Goal: Task Accomplishment & Management: Manage account settings

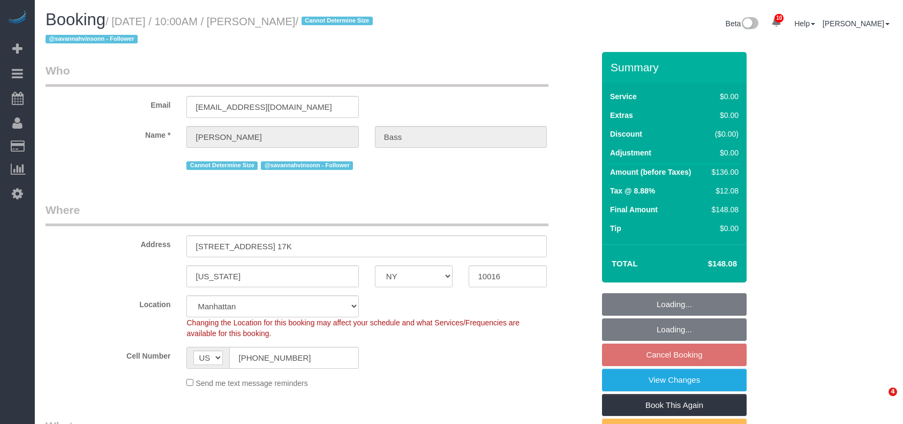
select select "NY"
select select "1"
select select "number:63"
select select "number:90"
select select "number:15"
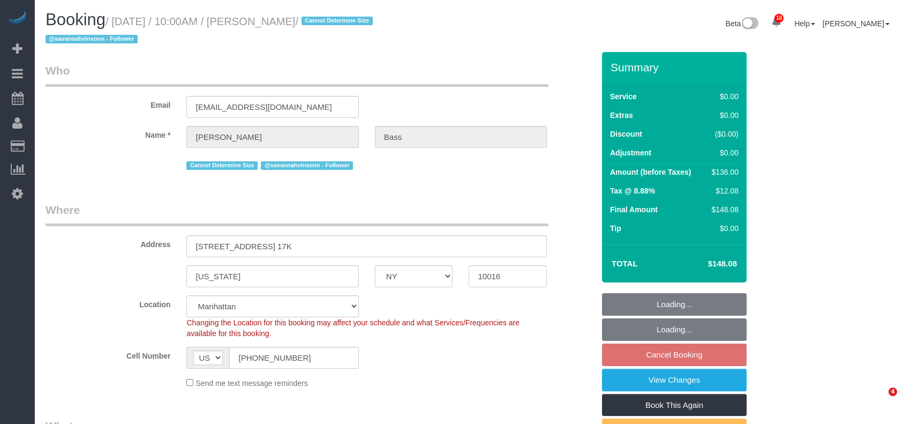
select select "number:6"
select select "spot62"
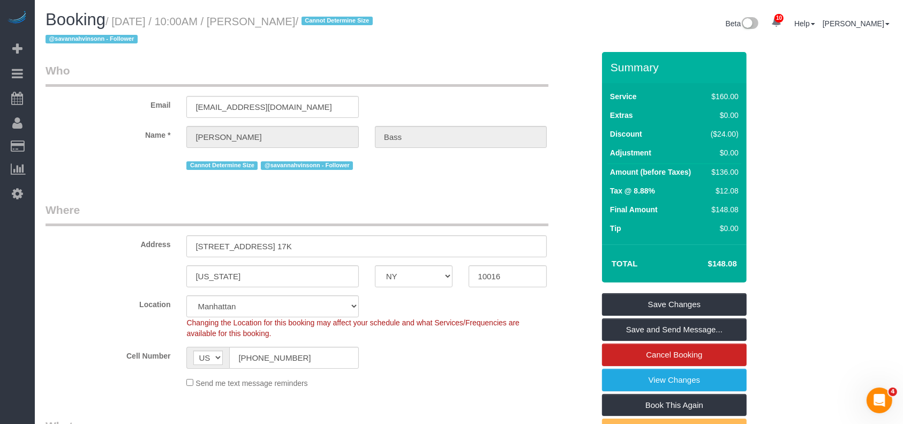
drag, startPoint x: 119, startPoint y: 21, endPoint x: 276, endPoint y: 20, distance: 157.0
click at [286, 20] on small "/ August 20, 2025 / 10:00AM / Emily Bass / Cannot Determine Size @savannahvinso…" at bounding box center [211, 31] width 331 height 30
drag, startPoint x: 235, startPoint y: 42, endPoint x: 160, endPoint y: 21, distance: 77.8
click at [234, 42] on h1 "Booking / August 20, 2025 / 10:00AM / Emily Bass / Cannot Determine Size @savan…" at bounding box center [254, 29] width 416 height 36
drag, startPoint x: 114, startPoint y: 21, endPoint x: 311, endPoint y: 22, distance: 197.7
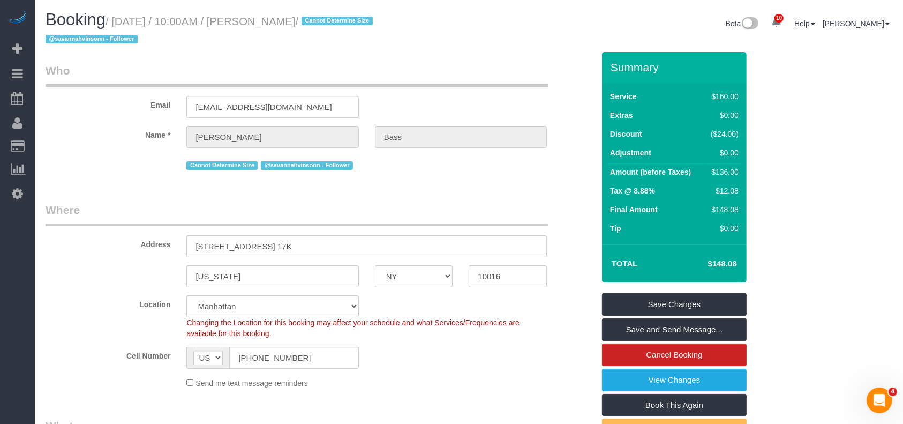
click at [311, 22] on small "/ August 20, 2025 / 10:00AM / Emily Bass / Cannot Determine Size @savannahvinso…" at bounding box center [211, 31] width 331 height 30
copy small "August 20, 2025 / 10:00AM / Emily Bass"
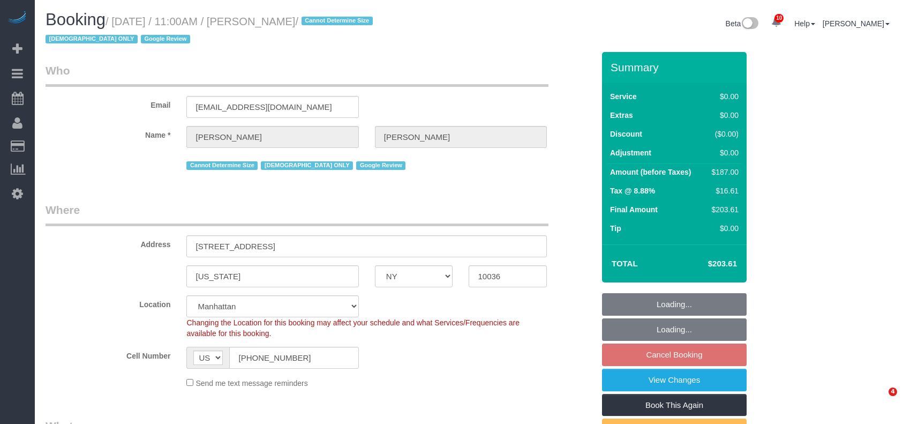
select select "NY"
select select "2"
select select "spot4"
select select "number:58"
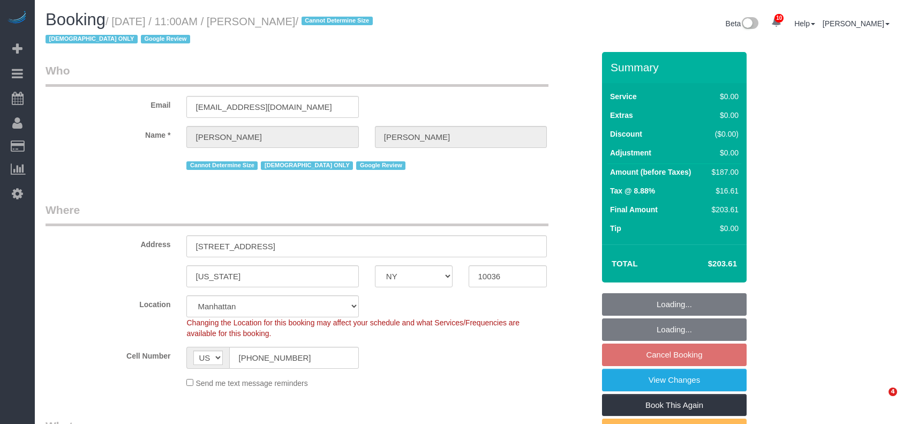
select select "number:73"
select select "number:15"
select select "number:6"
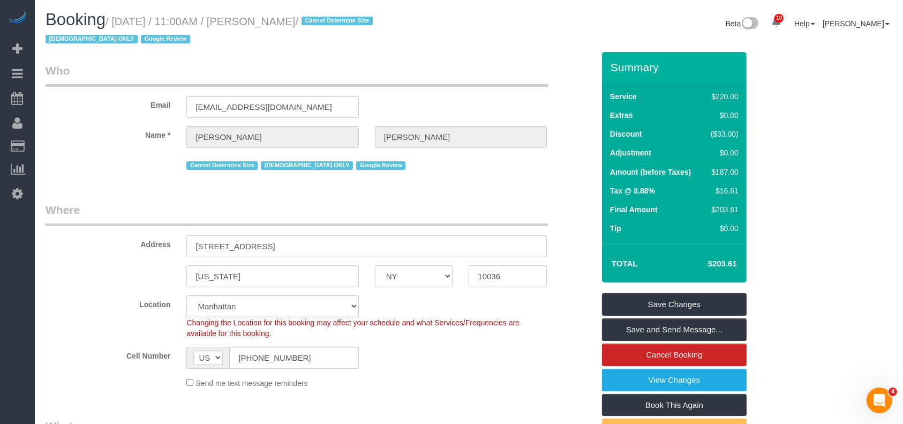
drag, startPoint x: 111, startPoint y: 22, endPoint x: 318, endPoint y: 21, distance: 206.2
click at [318, 21] on small "/ August 20, 2025 / 11:00AM / Holly Spector / Cannot Determine Size Female ONLY…" at bounding box center [211, 31] width 331 height 30
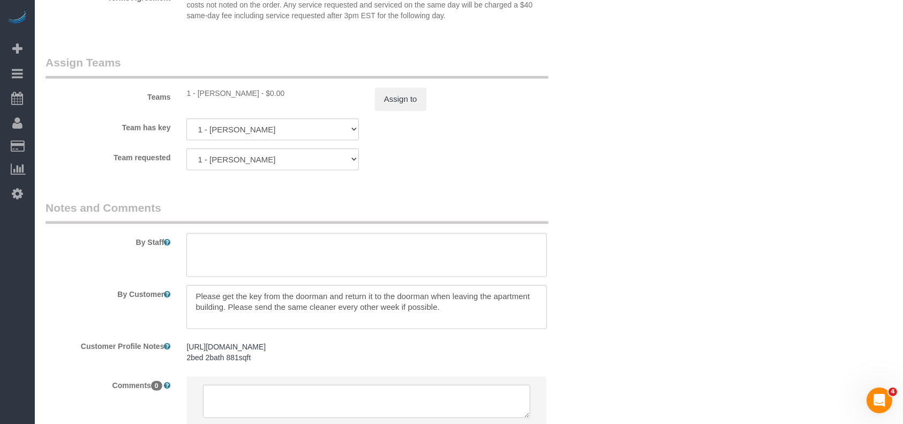
scroll to position [1319, 0]
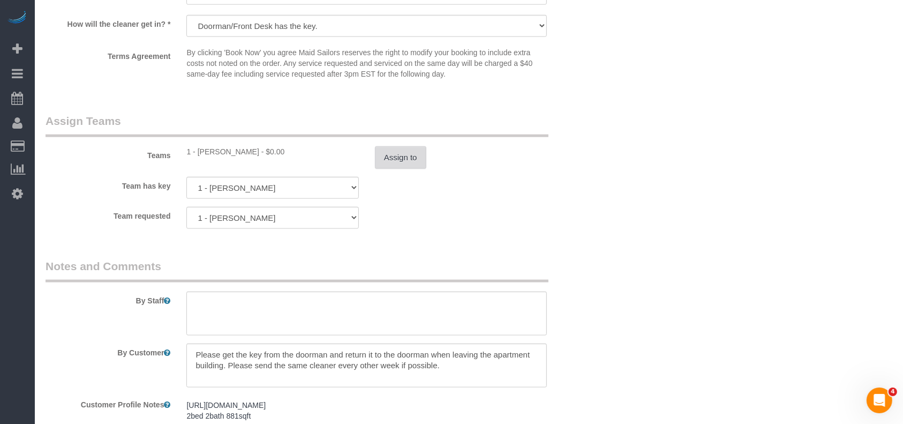
click at [408, 163] on button "Assign to" at bounding box center [400, 157] width 51 height 22
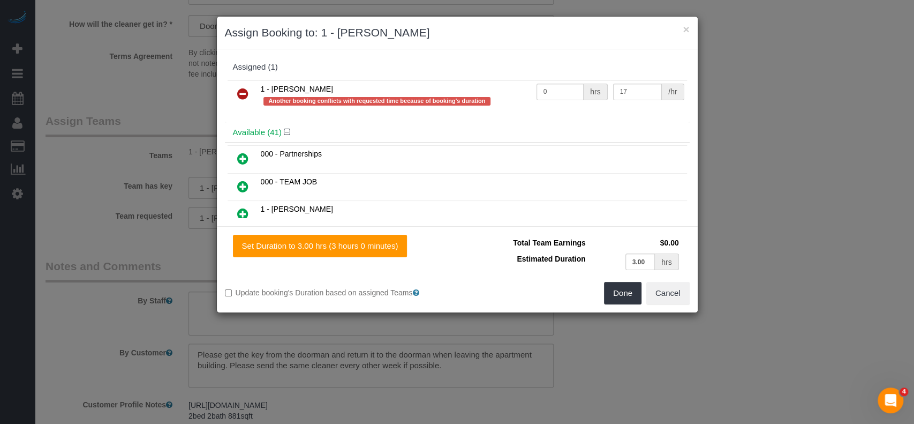
click at [239, 88] on icon at bounding box center [242, 93] width 11 height 13
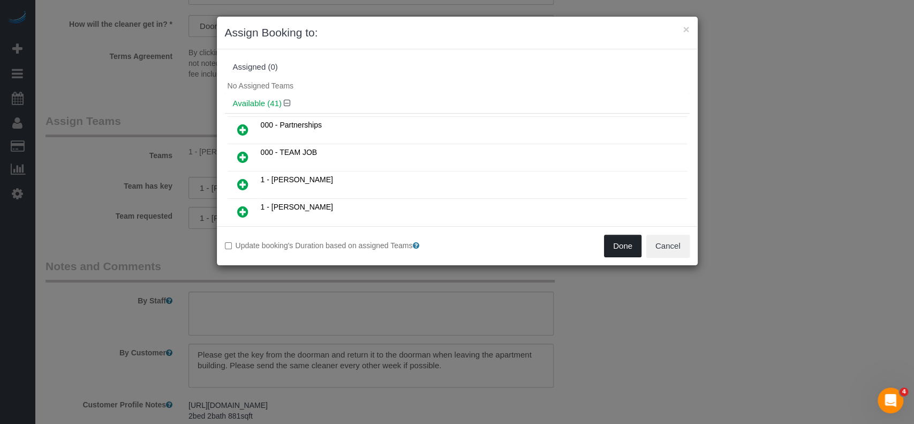
click at [620, 246] on button "Done" at bounding box center [622, 246] width 37 height 22
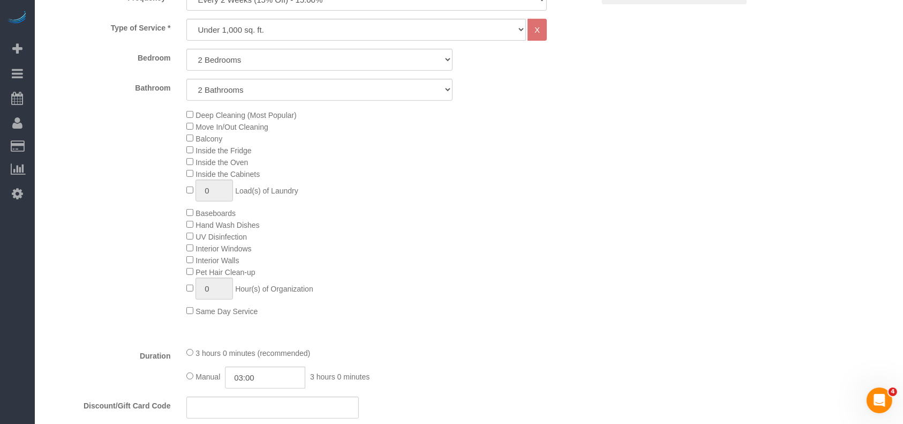
scroll to position [34, 0]
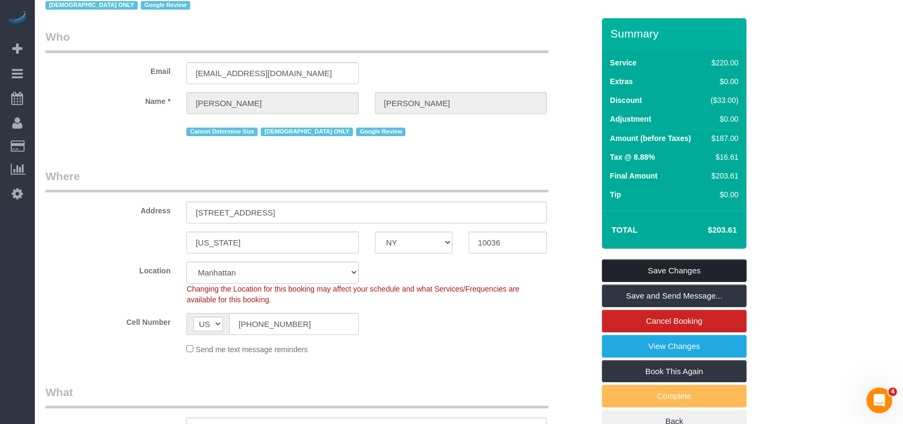
click at [692, 269] on link "Save Changes" at bounding box center [674, 270] width 145 height 22
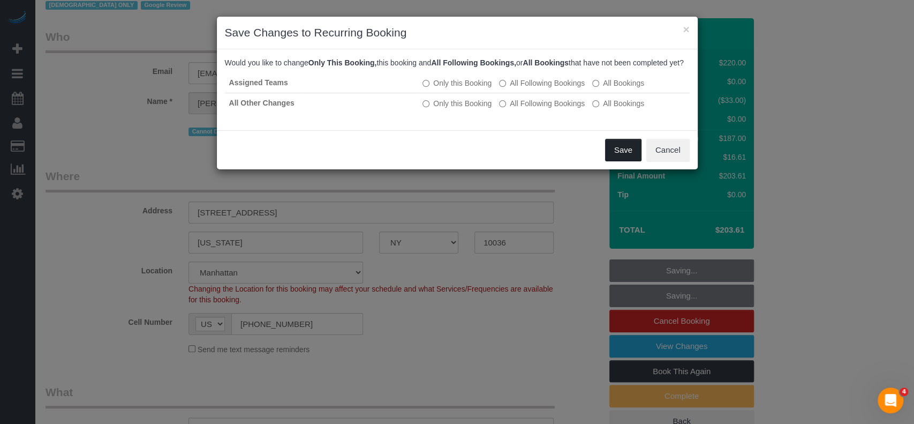
click at [630, 161] on button "Save" at bounding box center [623, 150] width 36 height 22
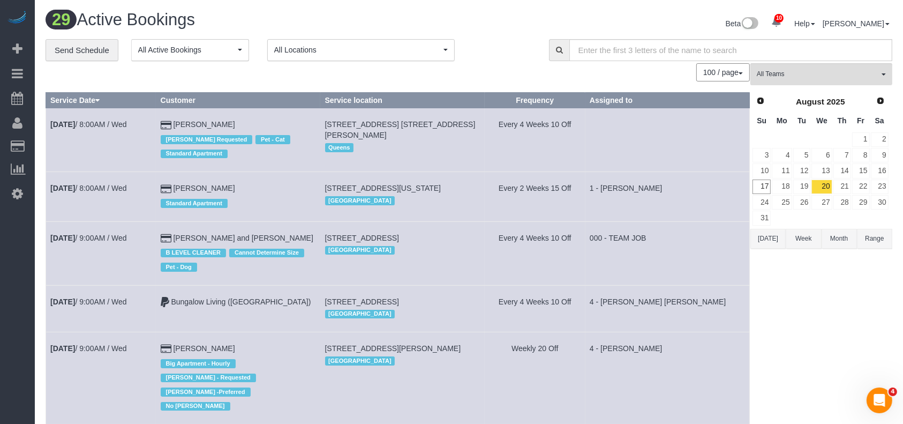
drag, startPoint x: 440, startPoint y: 40, endPoint x: 427, endPoint y: 59, distance: 22.4
click at [439, 40] on button "All Locations" at bounding box center [360, 50] width 187 height 22
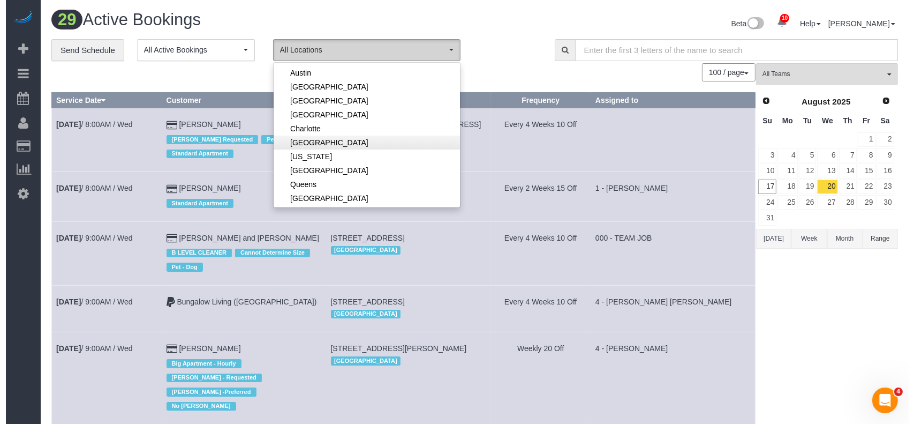
scroll to position [71, 0]
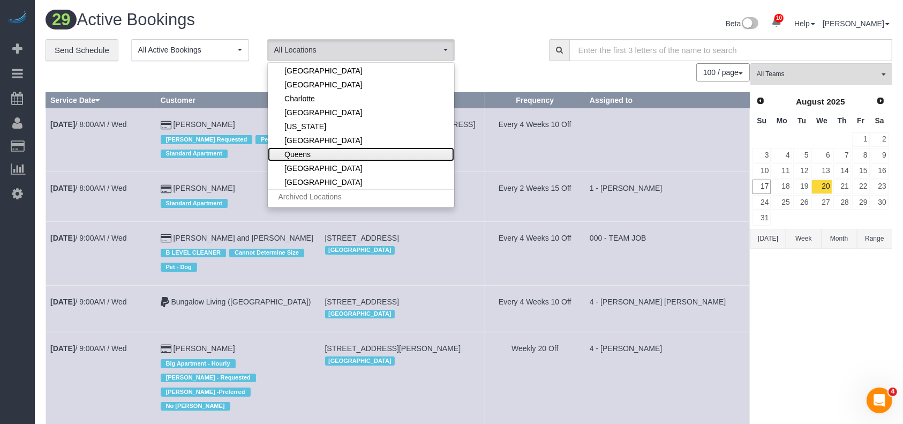
drag, startPoint x: 324, startPoint y: 149, endPoint x: 396, endPoint y: 132, distance: 74.8
click at [325, 149] on link "Queens" at bounding box center [361, 154] width 186 height 14
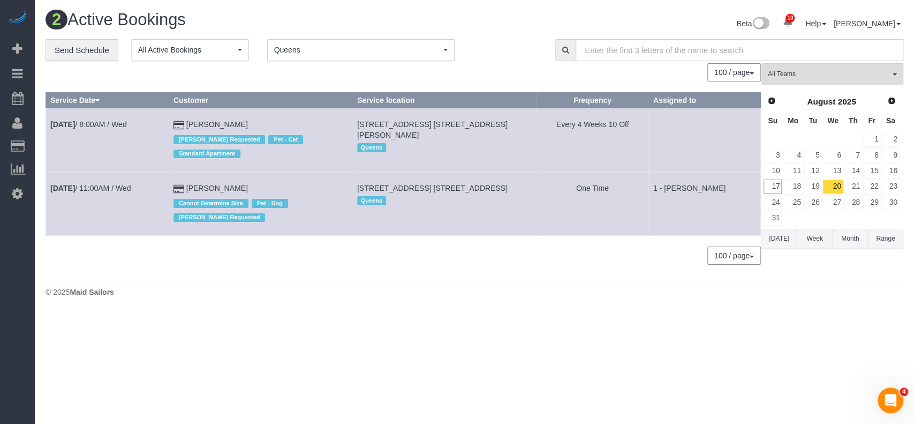
click at [519, 33] on div "Beta 10 Your Notifications You have 0 alerts × You have 5 to charge for 08/15/2…" at bounding box center [693, 25] width 437 height 28
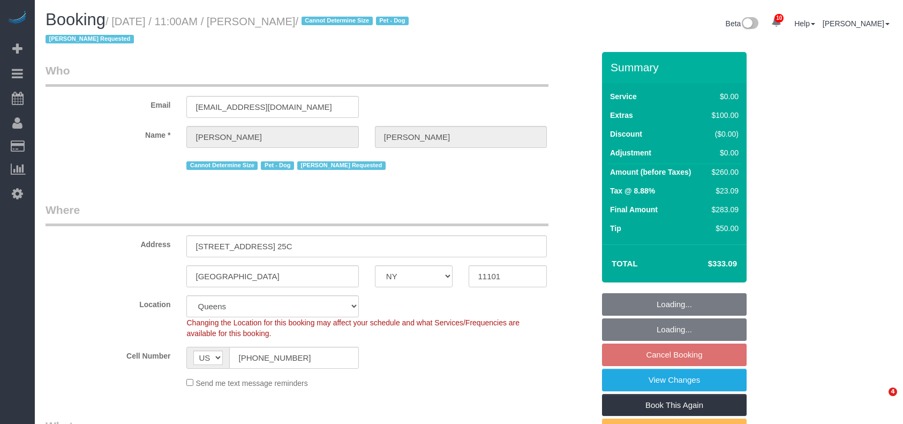
select select "NY"
select select "1"
select select "spot4"
select select "number:89"
select select "number:90"
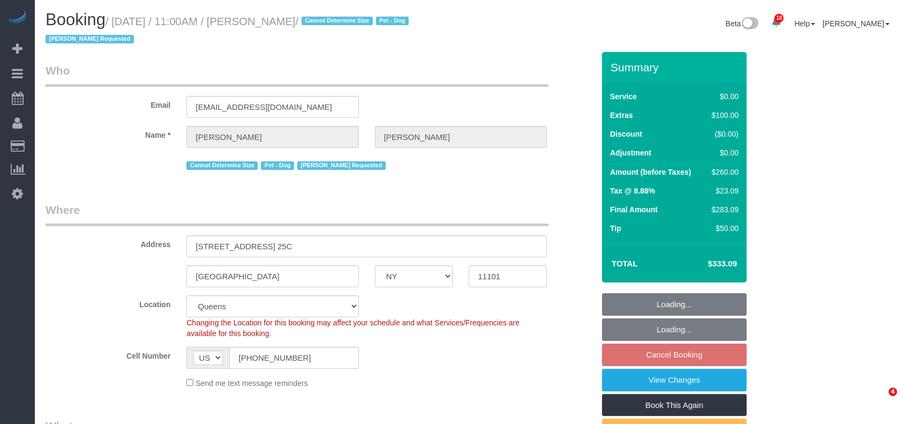
select select "number:13"
select select "number:5"
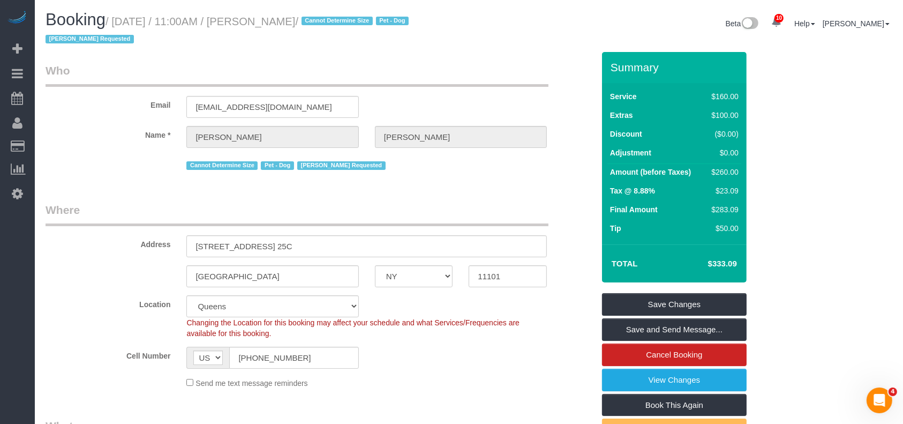
drag, startPoint x: 118, startPoint y: 22, endPoint x: 333, endPoint y: 19, distance: 215.4
click at [333, 19] on small "/ August 20, 2025 / 11:00AM / Synthia Steiman / Cannot Determine Size Pet - Dog…" at bounding box center [229, 31] width 366 height 30
copy small "August 20, 2025 / 11:00AM / Synthia Steiman"
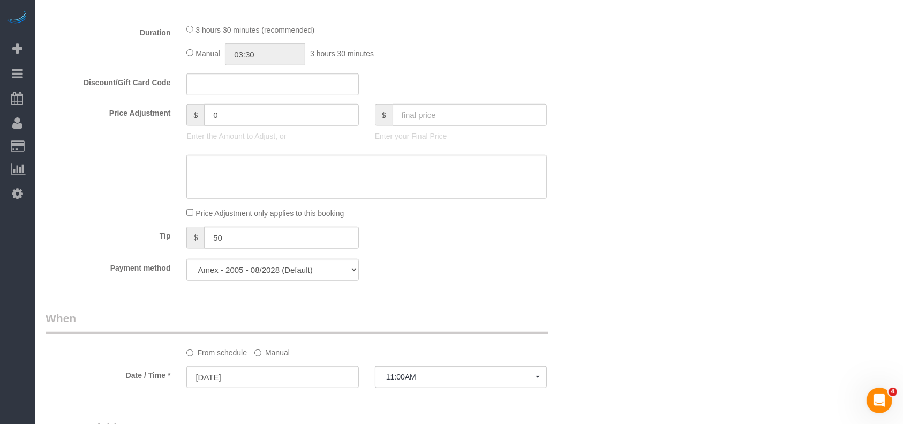
scroll to position [1214, 0]
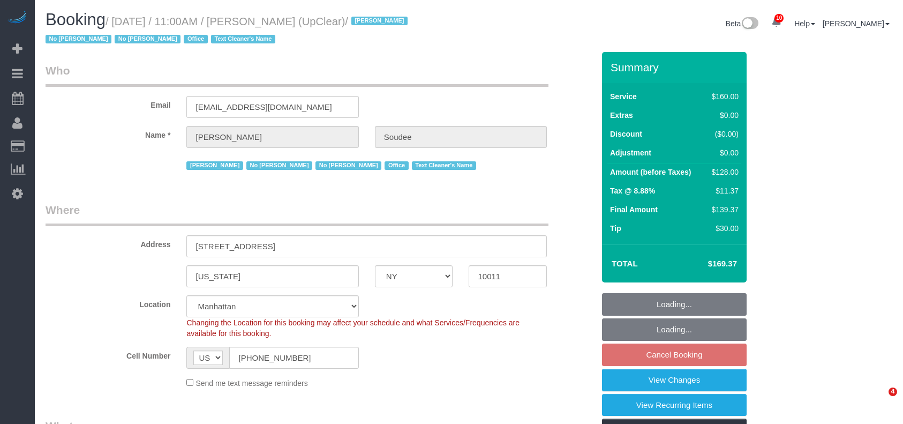
select select "NY"
select select "spot4"
select select "number:89"
select select "number:90"
select select "number:15"
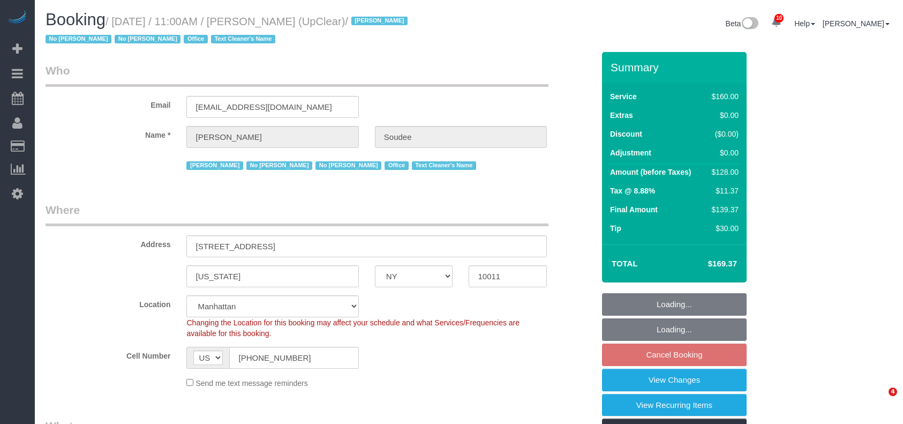
select select "number:5"
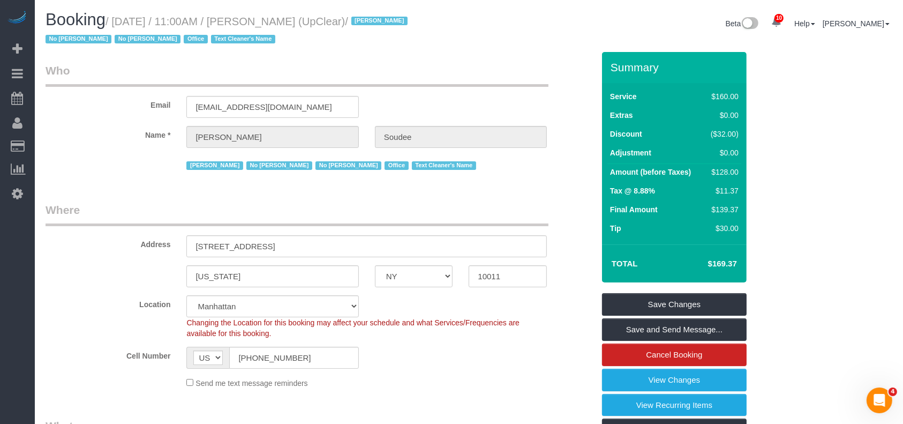
drag, startPoint x: 144, startPoint y: 22, endPoint x: 327, endPoint y: 20, distance: 183.8
click at [327, 20] on small "/ August 20, 2025 / 11:00AM / Thierry Soudee (UpClear) / Jacky Xu No Luis Manei…" at bounding box center [228, 31] width 365 height 30
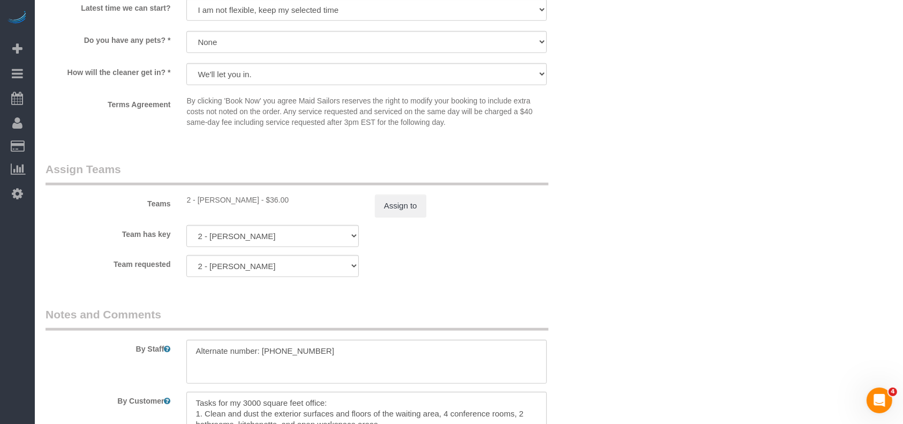
scroll to position [1143, 0]
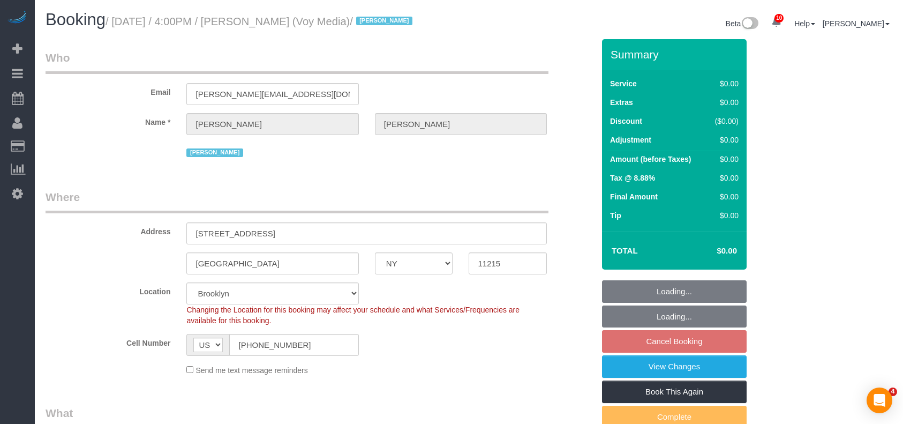
select select "NY"
select select "120"
select select "spot69"
select select "number:89"
select select "number:90"
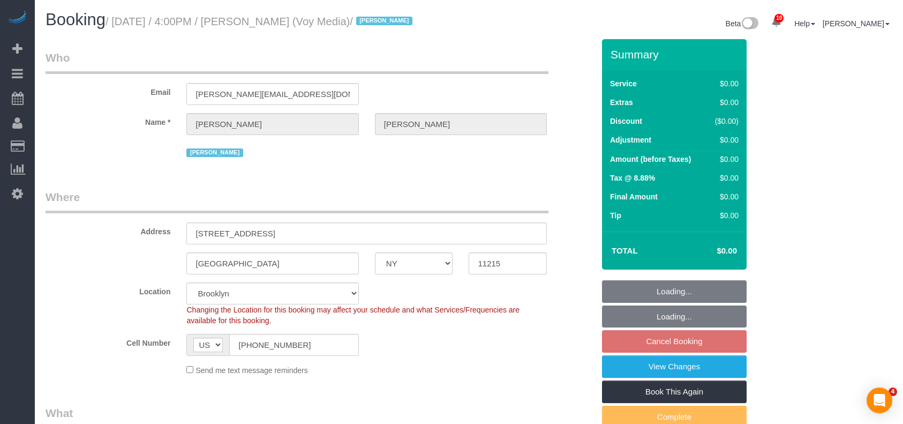
select select "number:15"
select select "number:5"
select select "number:21"
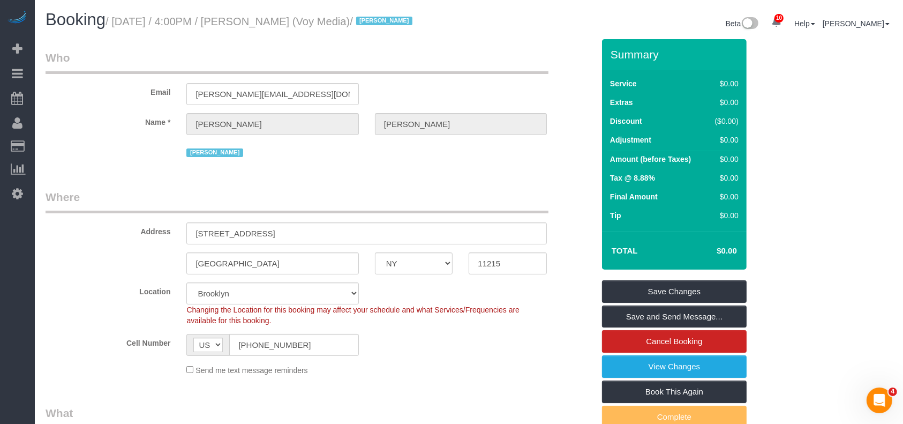
drag, startPoint x: 118, startPoint y: 19, endPoint x: 312, endPoint y: 20, distance: 194.5
click at [312, 20] on small "/ August 20, 2025 / 4:00PM / Kevin Urrutia (Voy Media) / Jacky Xu" at bounding box center [261, 22] width 310 height 12
copy small "August 20, 2025 / 4:00PM / Kevin Urrutia"
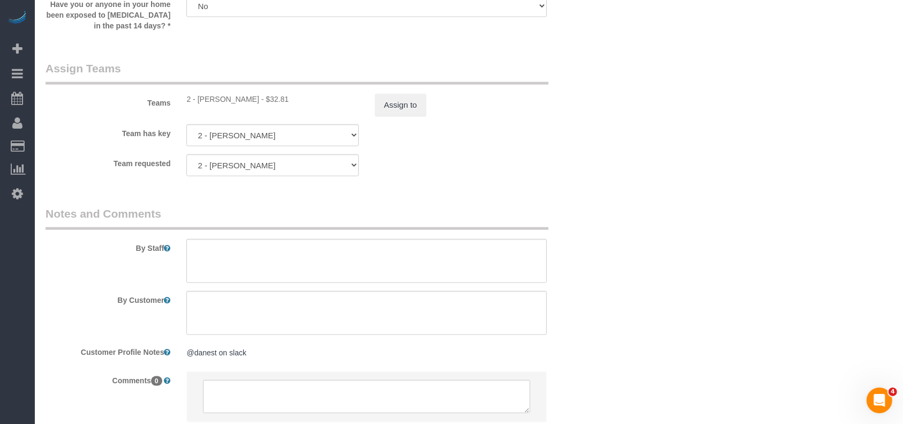
scroll to position [1240, 0]
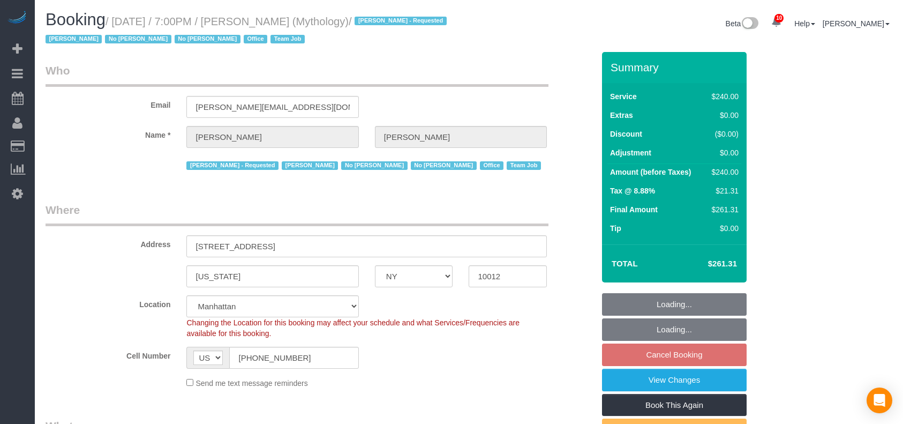
select select "NY"
select select "2"
select select "120"
select select "spot12"
select select "number:89"
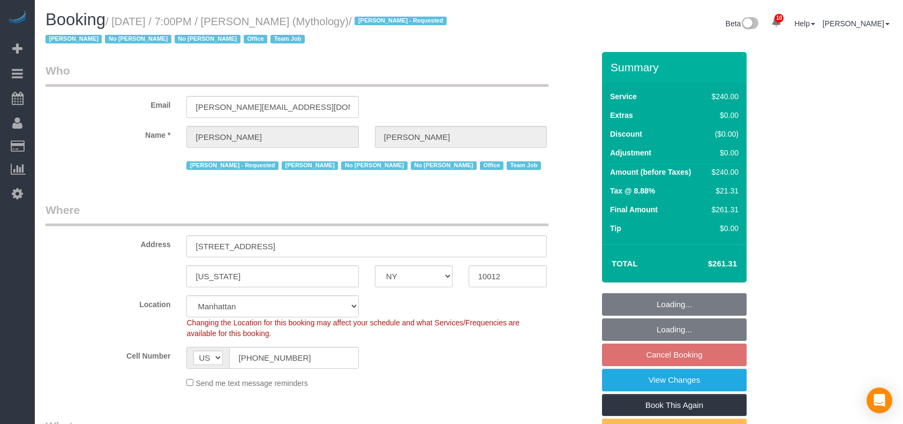
select select "number:90"
select select "number:15"
select select "number:7"
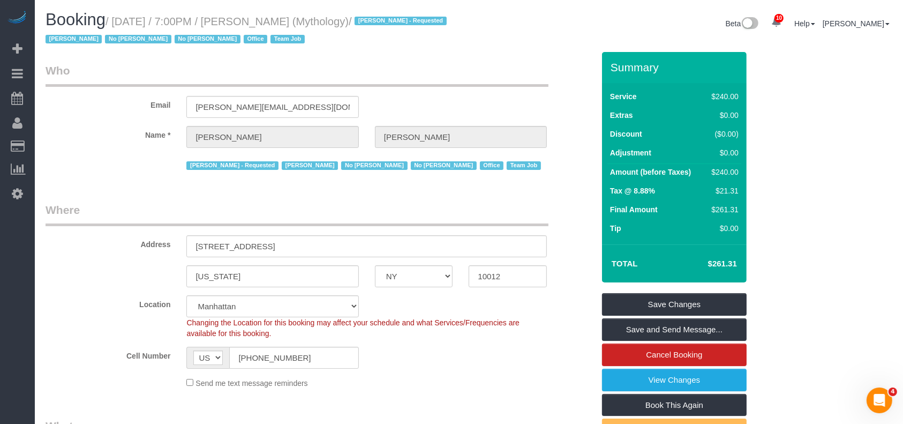
drag, startPoint x: 117, startPoint y: 20, endPoint x: 321, endPoint y: 20, distance: 203.6
click at [321, 20] on small "/ [DATE] / 7:00PM / [PERSON_NAME] (Mythology) / [PERSON_NAME] - Requested [PERS…" at bounding box center [248, 31] width 404 height 30
copy small "[DATE] / 7:00PM / [PERSON_NAME]"
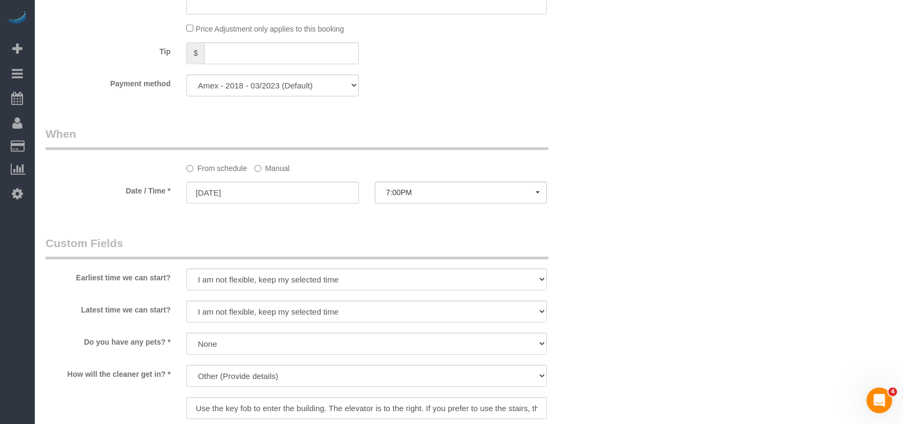
scroll to position [928, 0]
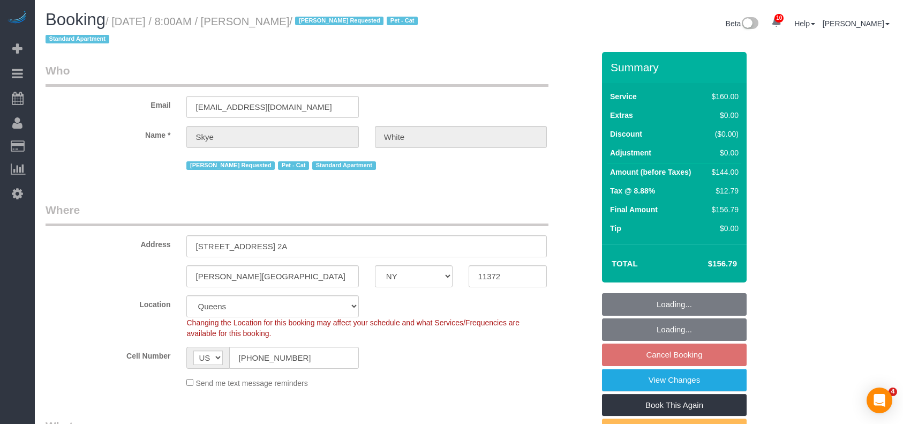
select select "NY"
select select "number:89"
select select "number:90"
select select "number:14"
select select "number:5"
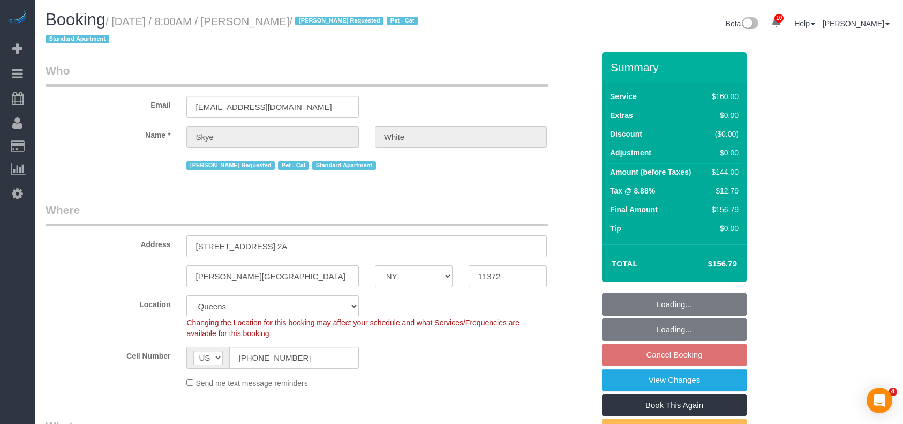
select select "spot56"
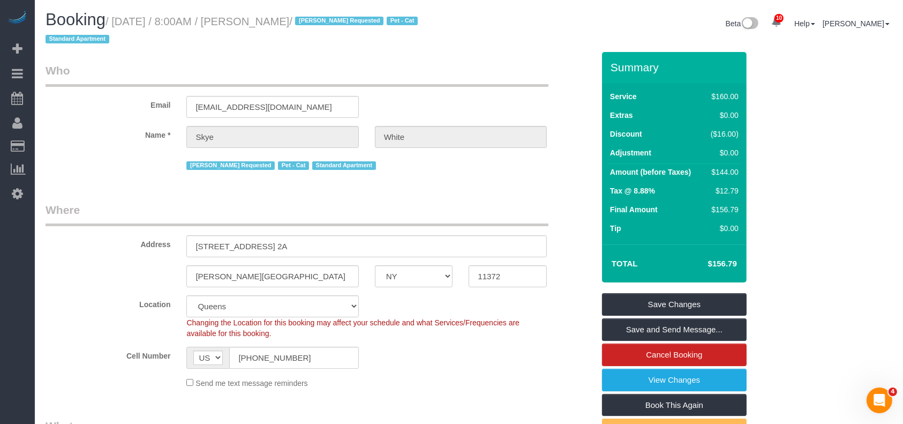
drag, startPoint x: 116, startPoint y: 21, endPoint x: 303, endPoint y: 20, distance: 187.5
click at [303, 20] on small "/ August 20, 2025 / 8:00AM / Skye White / Monica G. Requested Pet - Cat Standar…" at bounding box center [234, 31] width 376 height 30
copy small "August 20, 2025 / 8:00AM / Skye White"
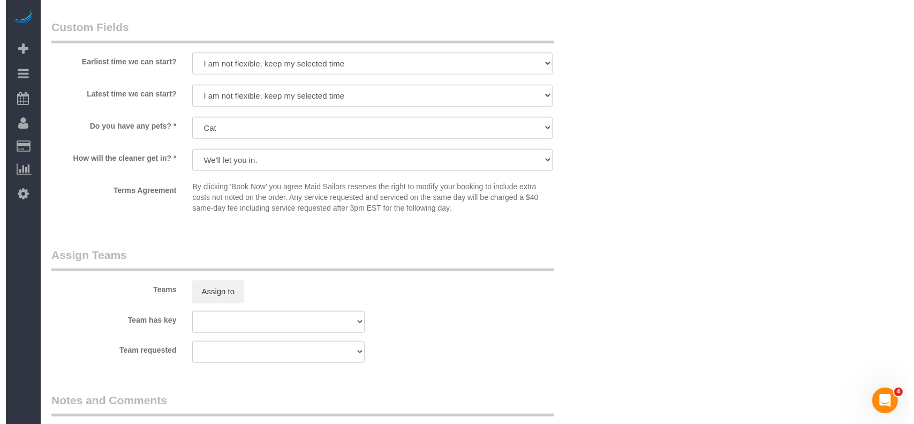
scroll to position [1071, 0]
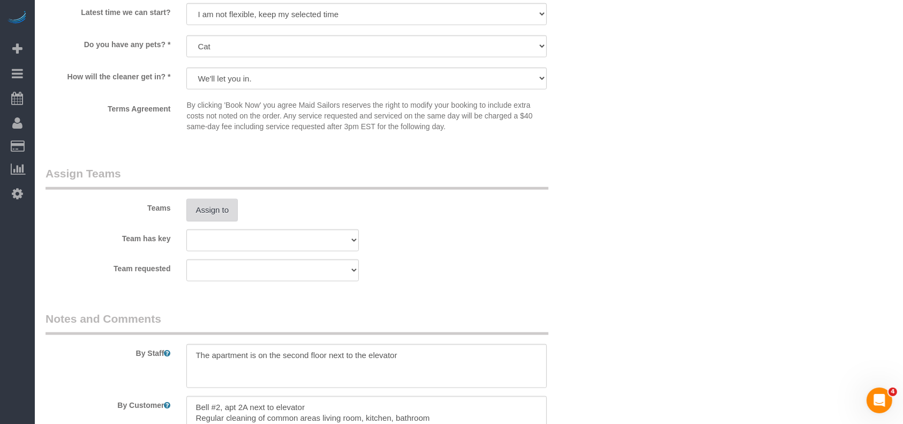
click at [189, 212] on button "Assign to" at bounding box center [211, 210] width 51 height 22
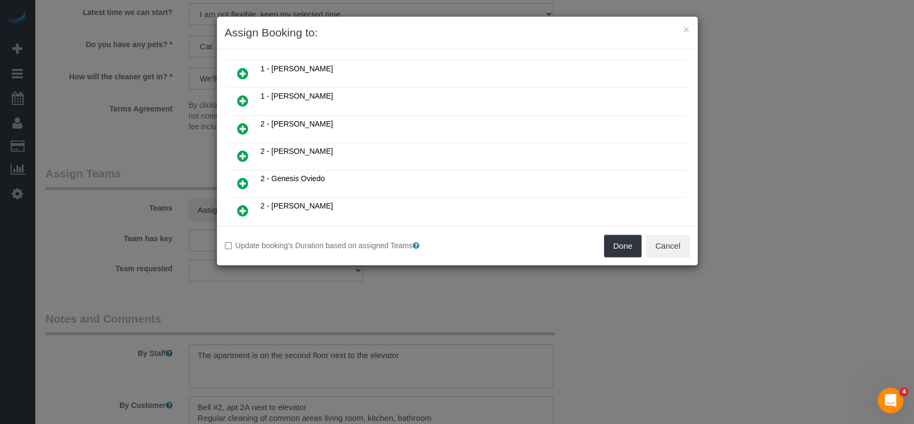
scroll to position [286, 0]
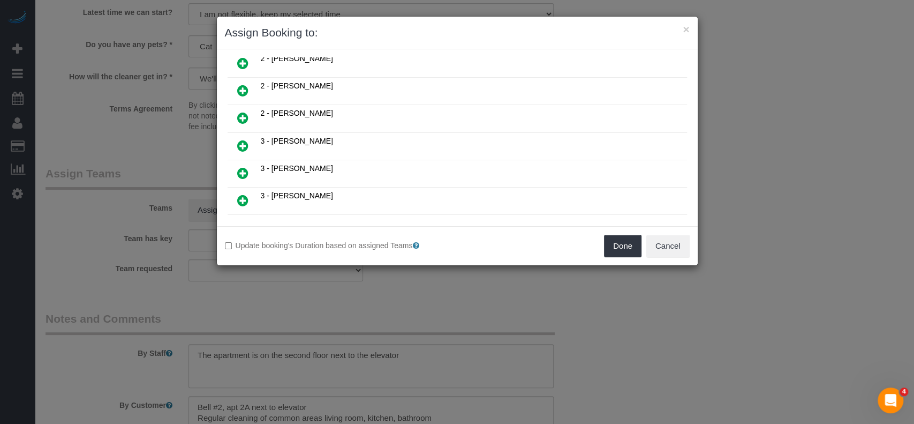
click at [243, 194] on icon at bounding box center [242, 200] width 11 height 13
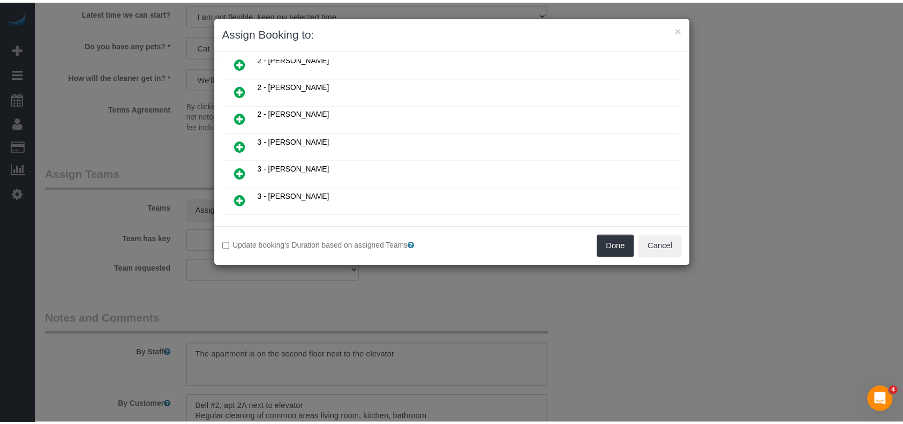
scroll to position [311, 0]
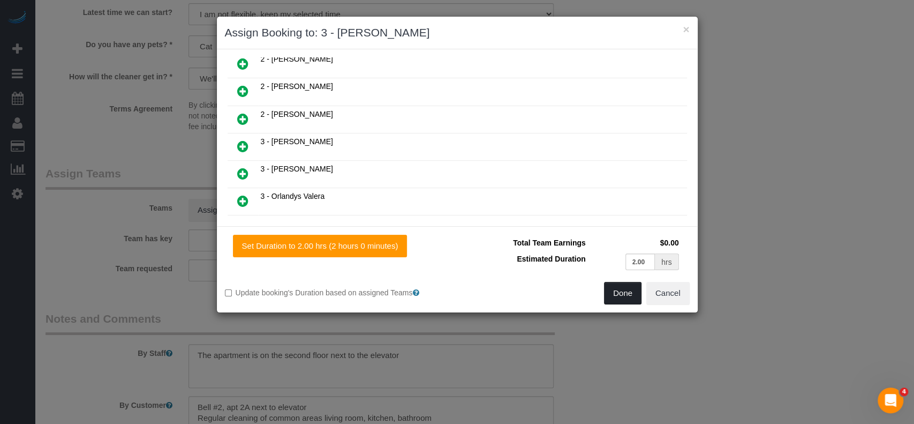
click at [620, 295] on button "Done" at bounding box center [622, 293] width 37 height 22
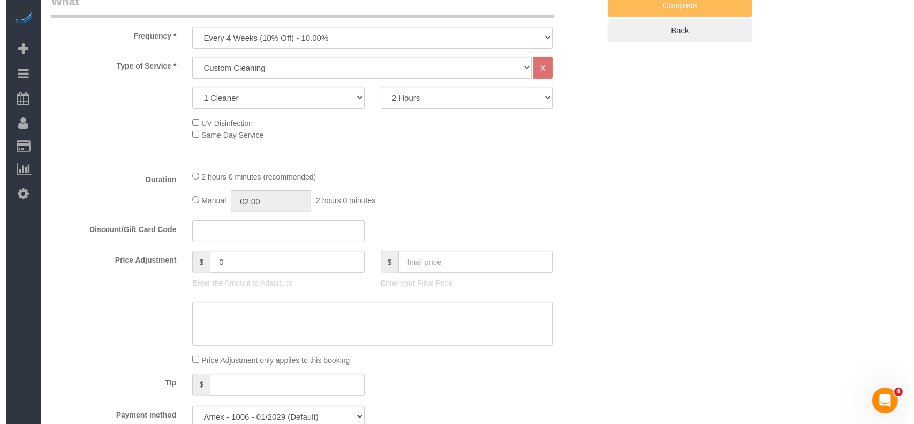
scroll to position [0, 0]
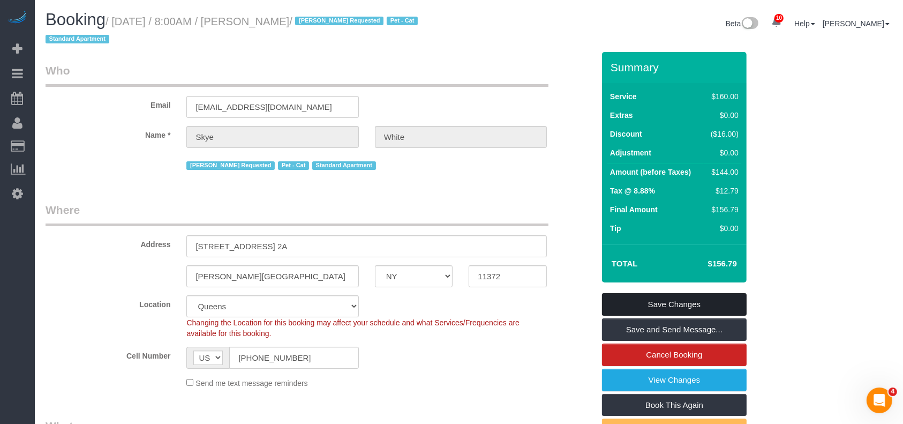
click at [690, 300] on link "Save Changes" at bounding box center [674, 304] width 145 height 22
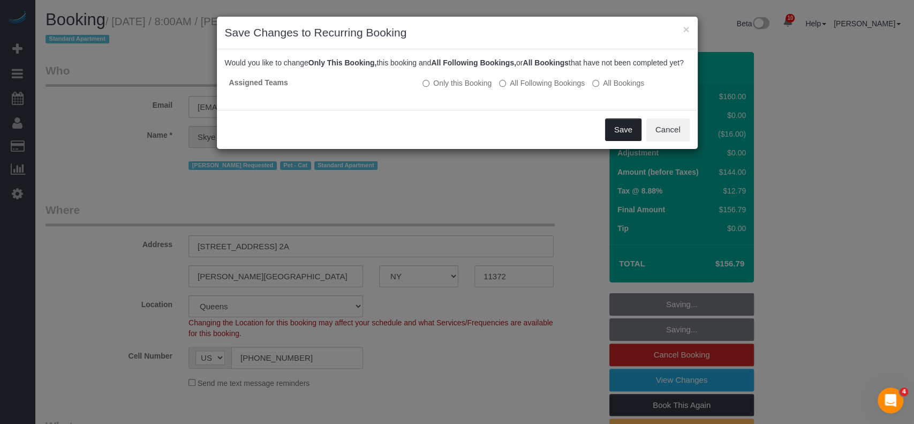
drag, startPoint x: 619, startPoint y: 137, endPoint x: 614, endPoint y: 139, distance: 6.0
click at [619, 137] on button "Save" at bounding box center [623, 129] width 36 height 22
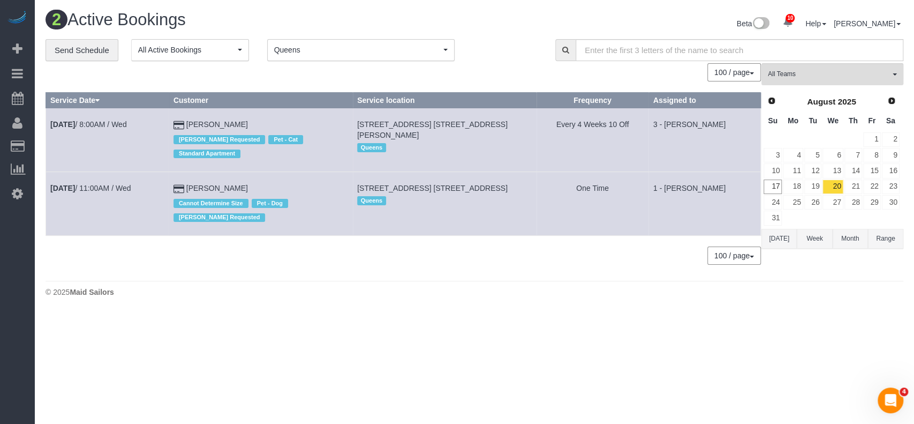
click at [437, 50] on span "Queens" at bounding box center [357, 49] width 167 height 11
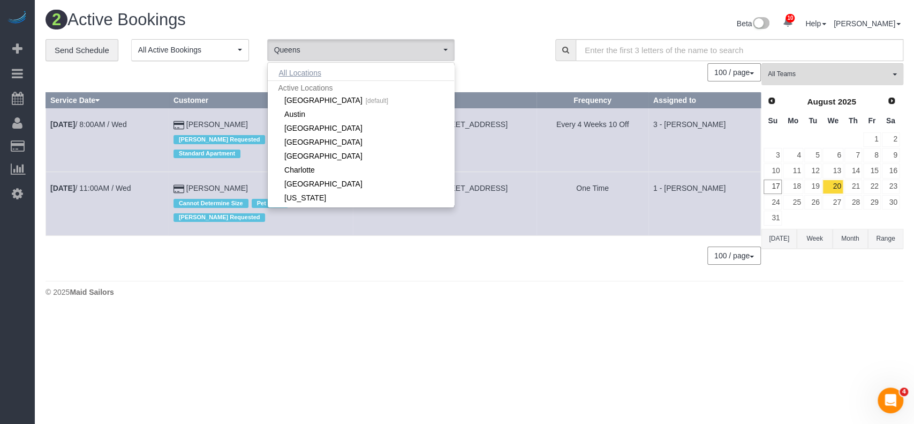
click at [291, 66] on button "All Locations" at bounding box center [300, 72] width 65 height 15
click at [527, 39] on div "**********" at bounding box center [293, 50] width 494 height 22
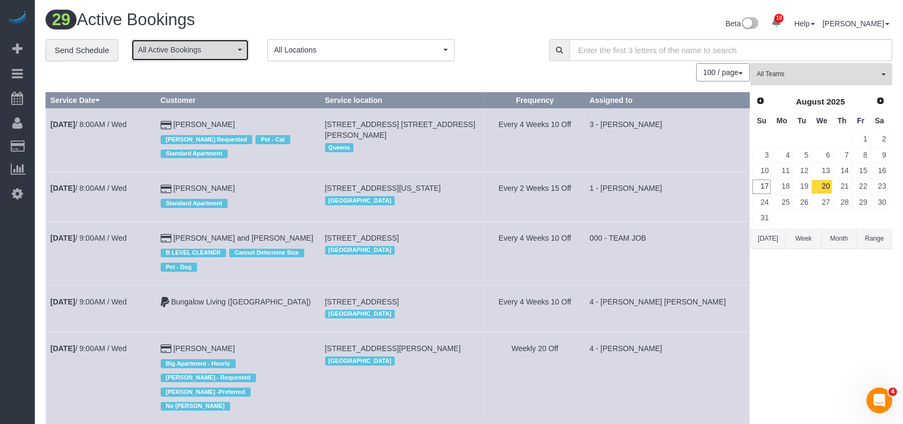
click at [226, 56] on button "All Active Bookings" at bounding box center [190, 50] width 118 height 22
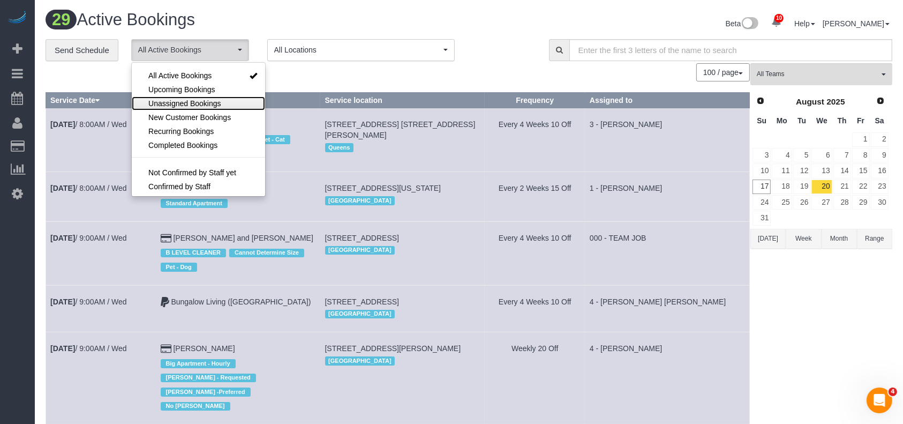
click at [193, 104] on span "Unassigned Bookings" at bounding box center [184, 103] width 72 height 11
select select "**********"
click at [321, 79] on div "100 / page 10 / page 20 / page 30 / page 40 / page 50 / page 100 / page" at bounding box center [398, 72] width 704 height 18
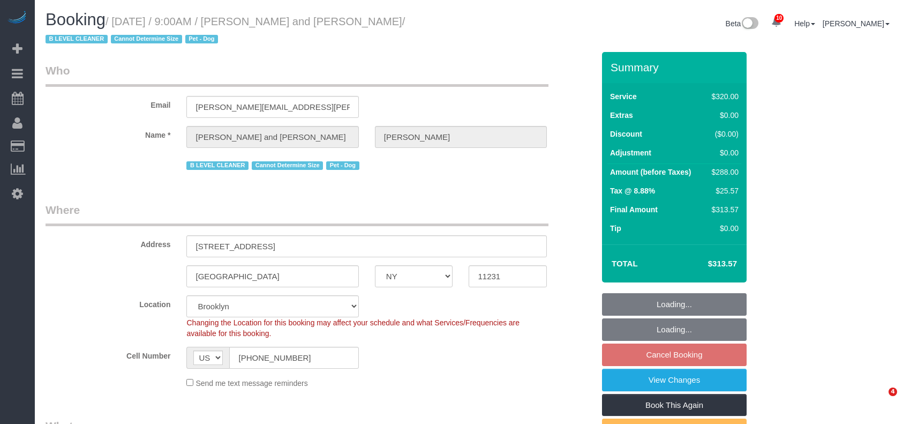
select select "NY"
select select "object:732"
select select "2"
select select "spot2"
select select "number:57"
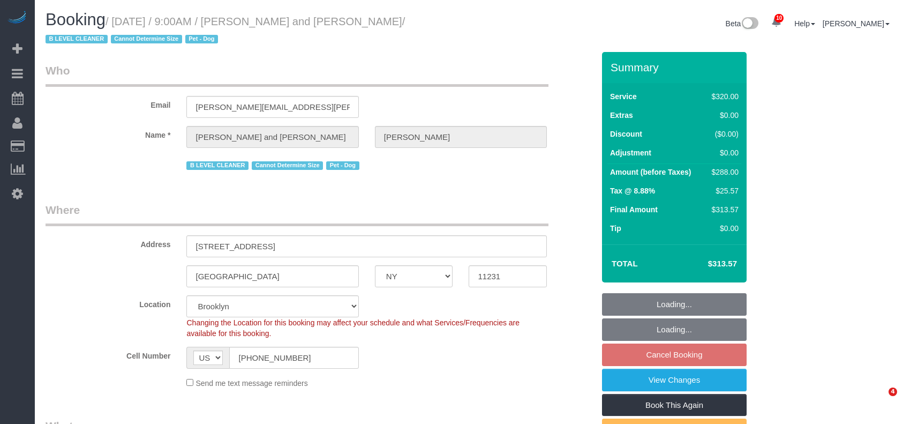
select select "number:72"
select select "number:13"
select select "number:5"
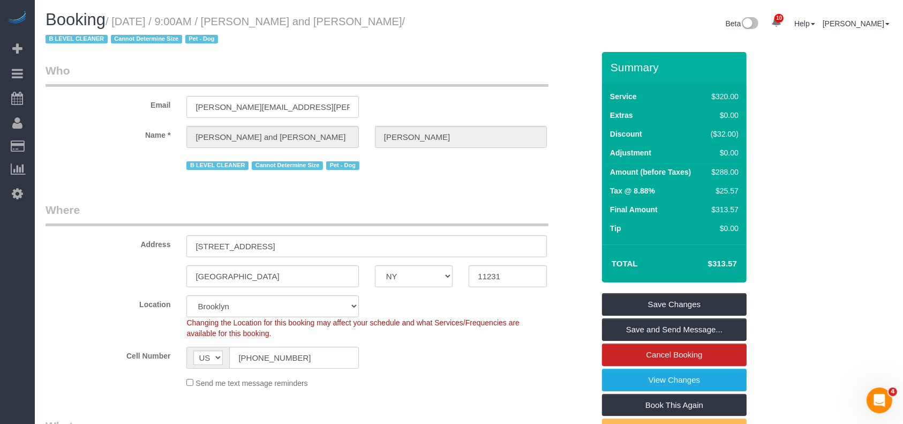
drag, startPoint x: 115, startPoint y: 17, endPoint x: 408, endPoint y: 28, distance: 293.2
click at [405, 22] on small "/ August 20, 2025 / 9:00AM / Nick Donald and Madeline Muzzi / B LEVEL CLEANER C…" at bounding box center [225, 31] width 359 height 30
copy small "August 20, 2025 / 9:00AM / Nick Donald and Madeline Muzzi"
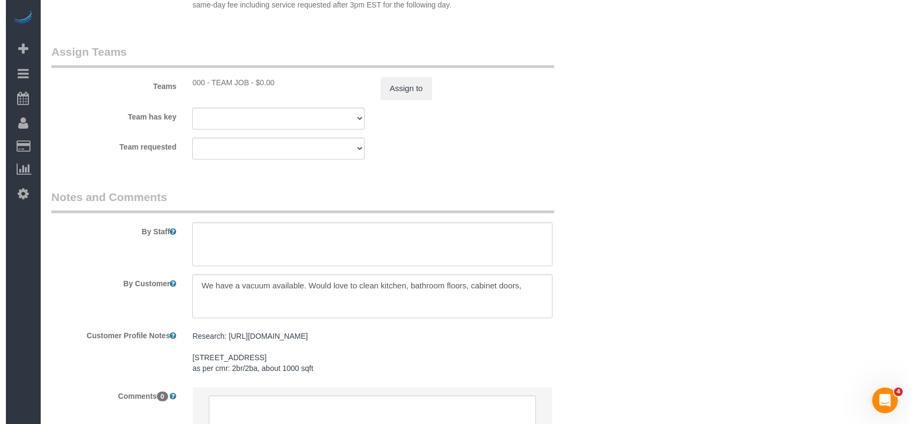
scroll to position [1214, 0]
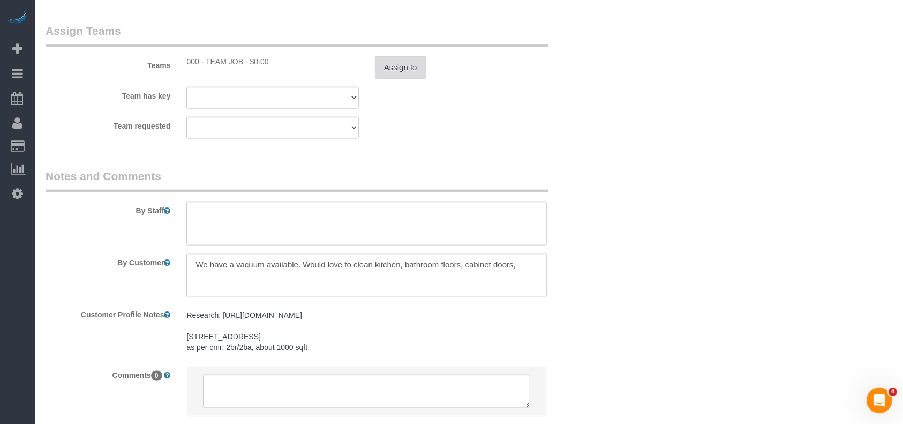
click at [409, 64] on button "Assign to" at bounding box center [400, 67] width 51 height 22
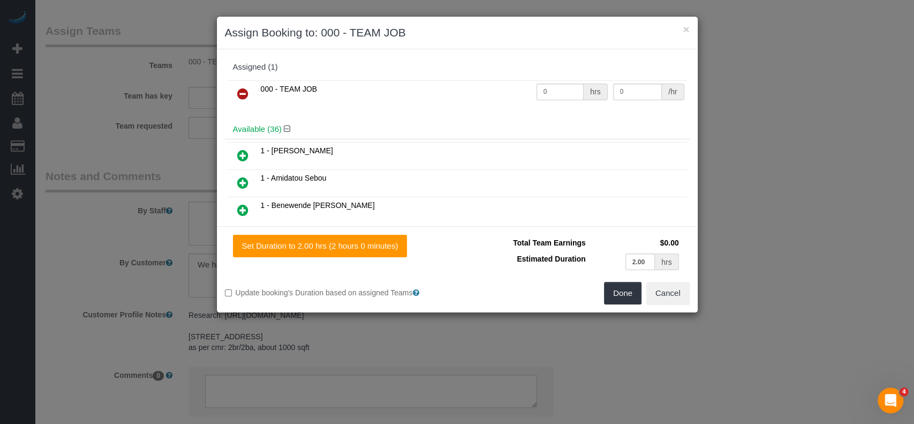
click at [243, 88] on icon at bounding box center [242, 93] width 11 height 13
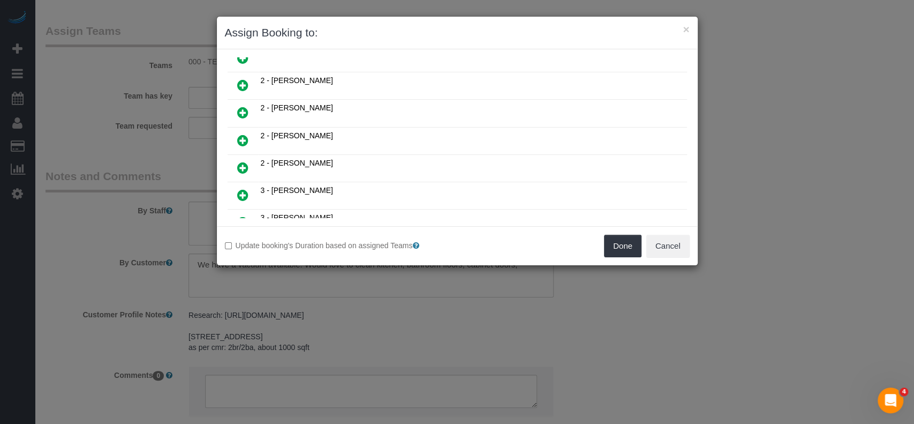
scroll to position [643, 0]
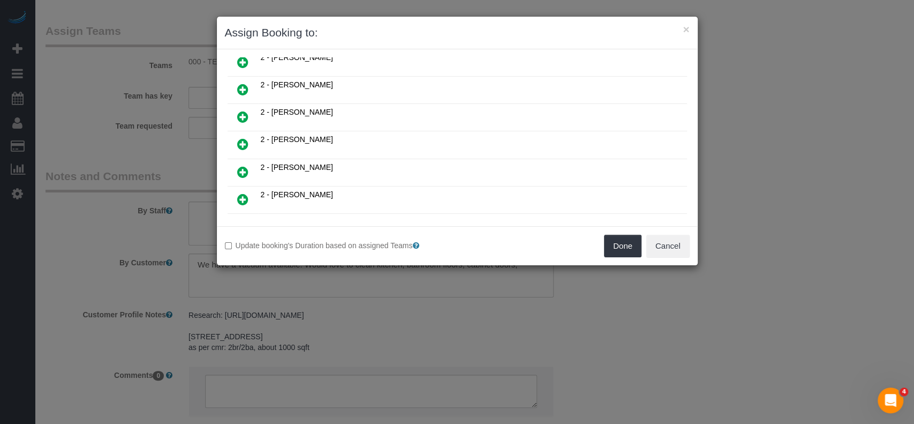
click at [235, 134] on link at bounding box center [242, 144] width 25 height 21
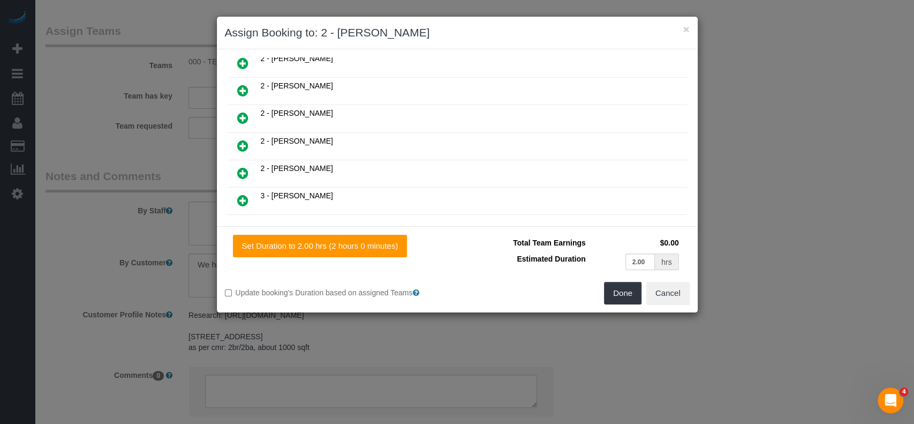
click at [245, 139] on icon at bounding box center [242, 145] width 11 height 13
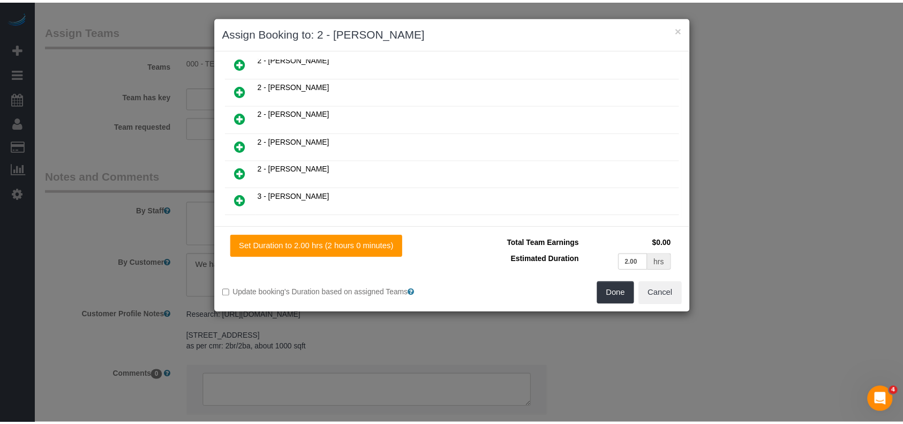
scroll to position [694, 0]
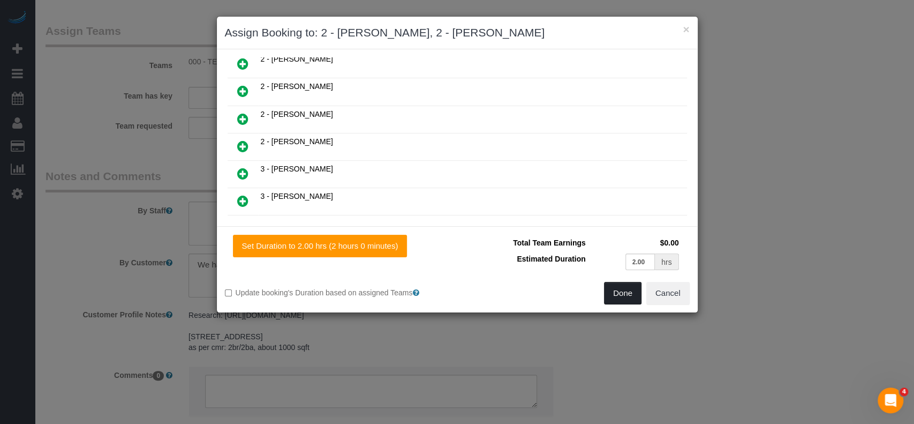
click at [625, 295] on button "Done" at bounding box center [622, 293] width 37 height 22
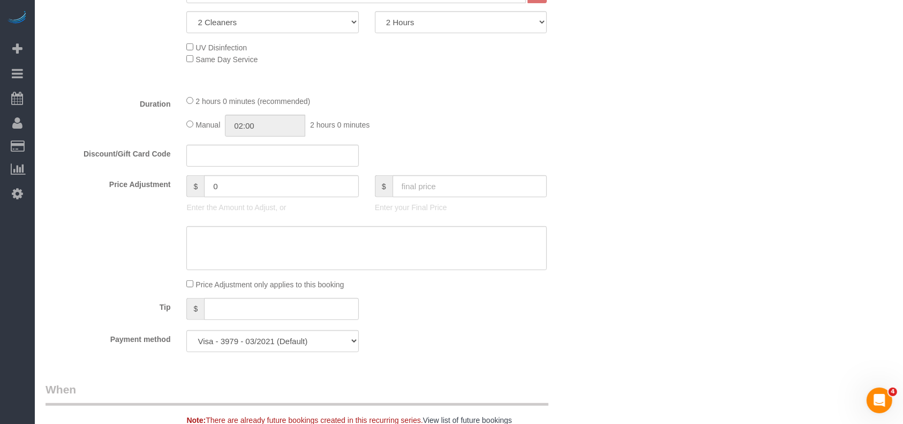
scroll to position [142, 0]
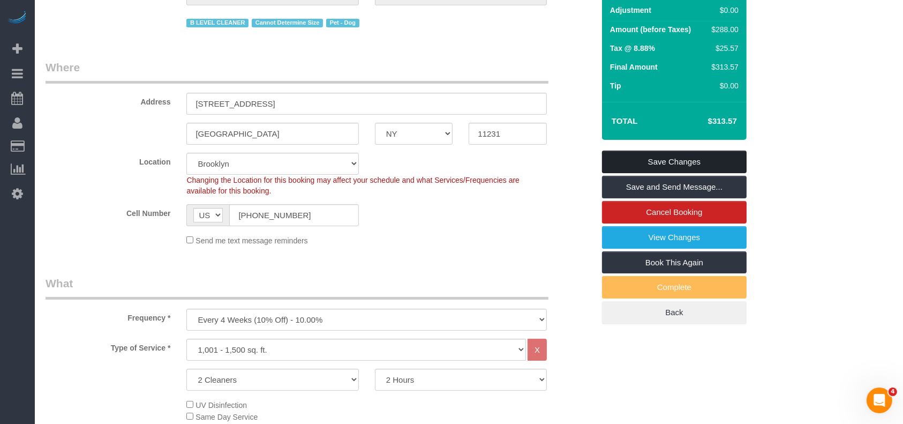
click at [688, 154] on link "Save Changes" at bounding box center [674, 162] width 145 height 22
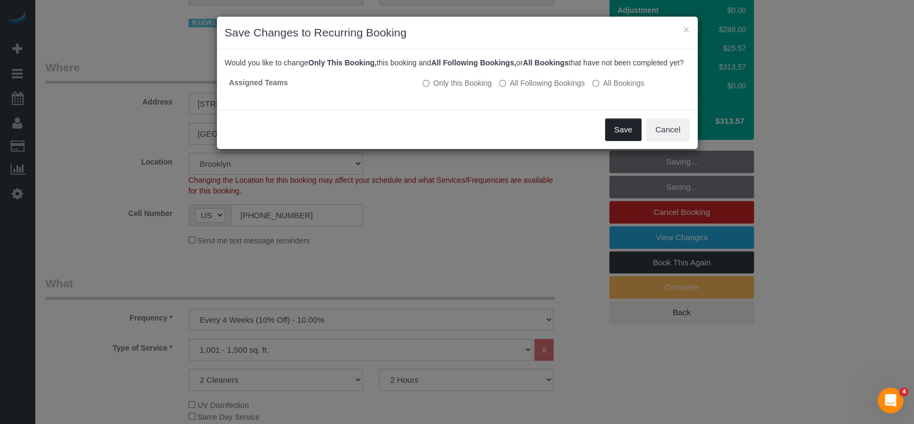
click at [630, 137] on button "Save" at bounding box center [623, 129] width 36 height 22
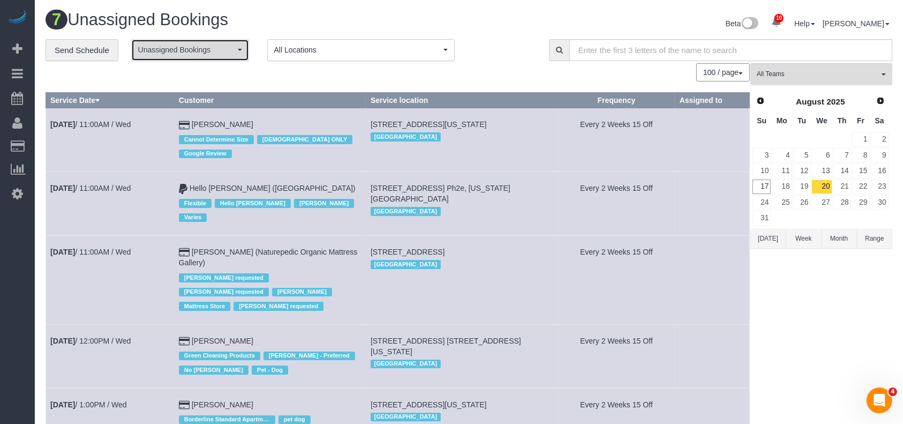
click at [235, 47] on button "Unassigned Bookings" at bounding box center [190, 50] width 118 height 22
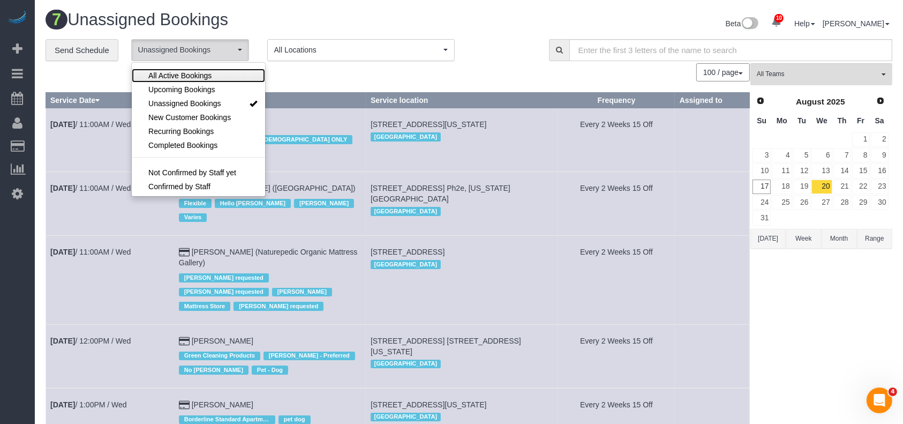
click at [197, 74] on span "All Active Bookings" at bounding box center [179, 75] width 63 height 11
click at [308, 73] on div "100 / page 10 / page 20 / page 30 / page 40 / page 50 / page 100 / page" at bounding box center [398, 72] width 704 height 18
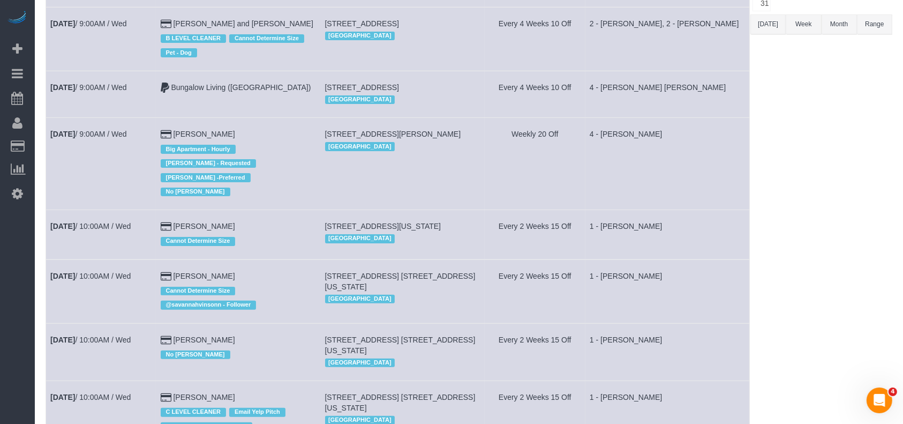
scroll to position [0, 0]
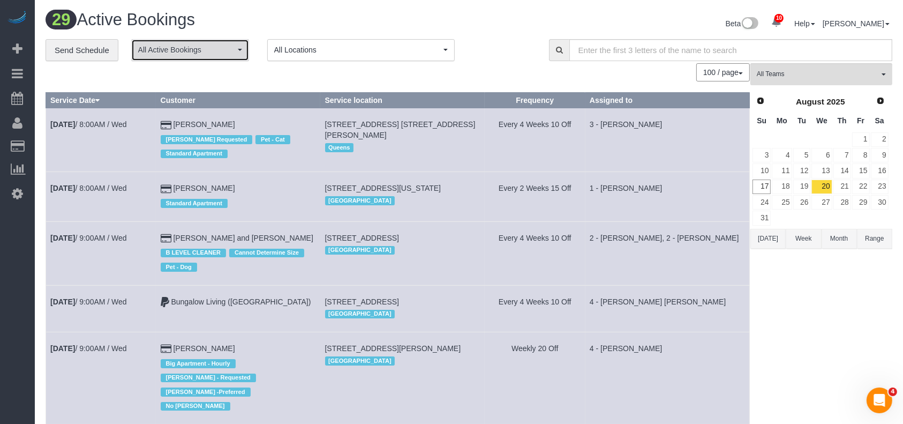
click at [236, 46] on button "All Active Bookings" at bounding box center [190, 50] width 118 height 22
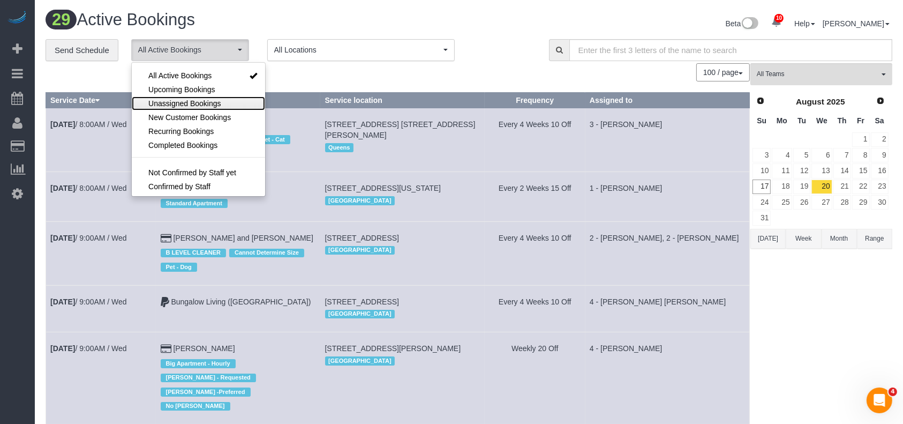
click at [200, 103] on span "Unassigned Bookings" at bounding box center [184, 103] width 72 height 11
select select "**********"
click at [330, 78] on div "100 / page 10 / page 20 / page 30 / page 40 / page 50 / page 100 / page" at bounding box center [398, 72] width 704 height 18
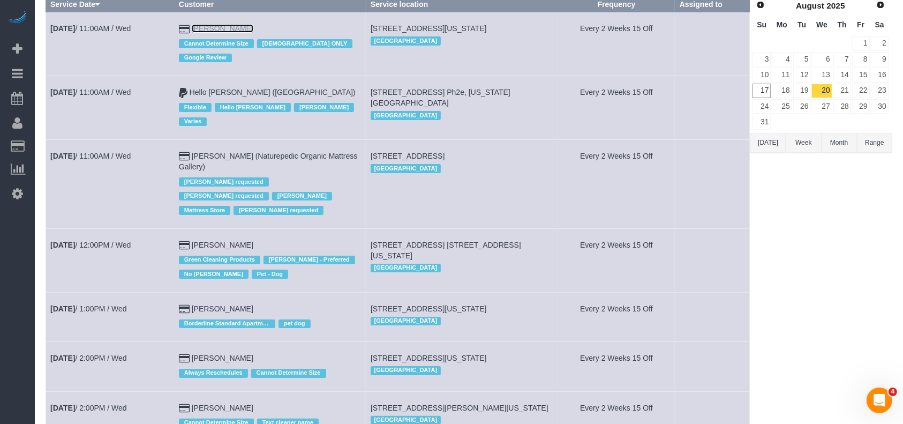
scroll to position [142, 0]
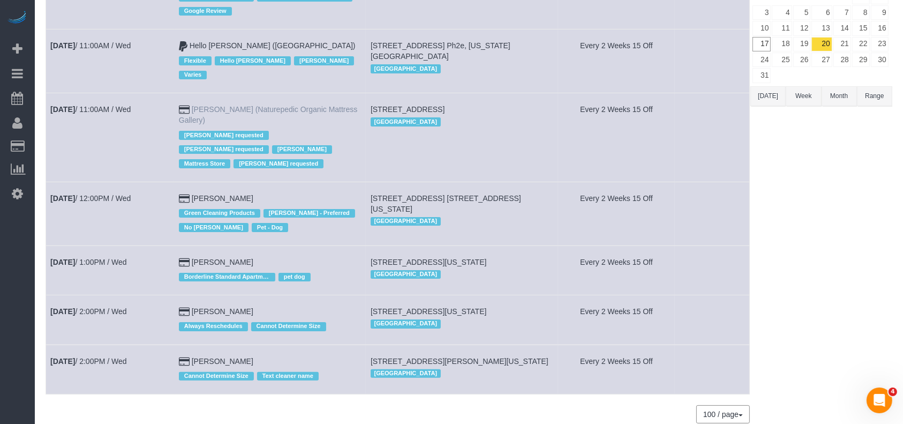
drag, startPoint x: 222, startPoint y: 99, endPoint x: 212, endPoint y: 102, distance: 11.2
click at [164, 111] on td "Aug 20th / 11:00AM / Wed" at bounding box center [110, 137] width 129 height 88
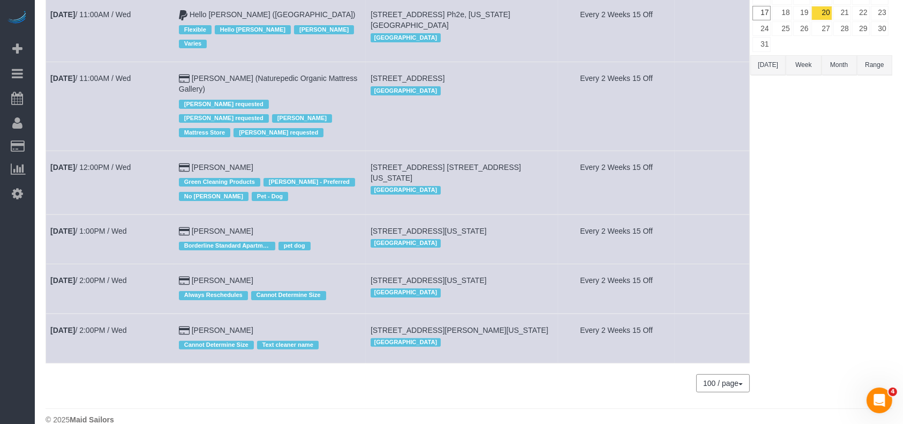
drag, startPoint x: 244, startPoint y: 257, endPoint x: 196, endPoint y: 262, distance: 49.0
click at [171, 272] on td "Aug 20th / 2:00PM / Wed" at bounding box center [110, 288] width 129 height 49
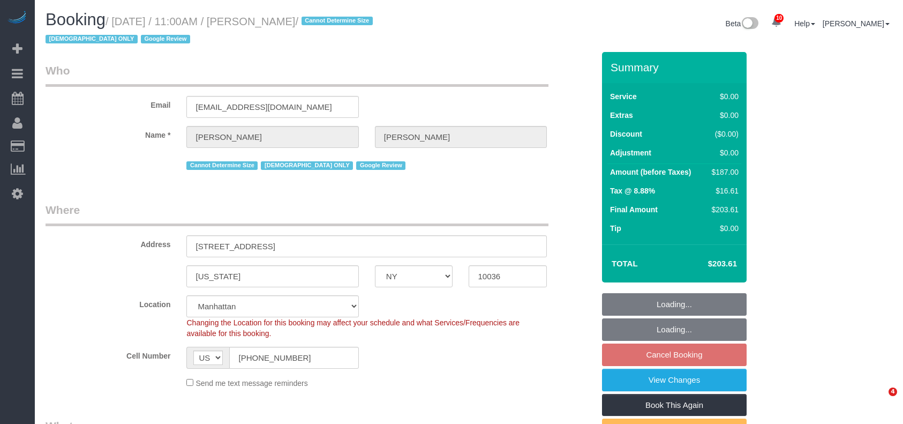
select select "NY"
select select "2"
select select "spot4"
select select "number:58"
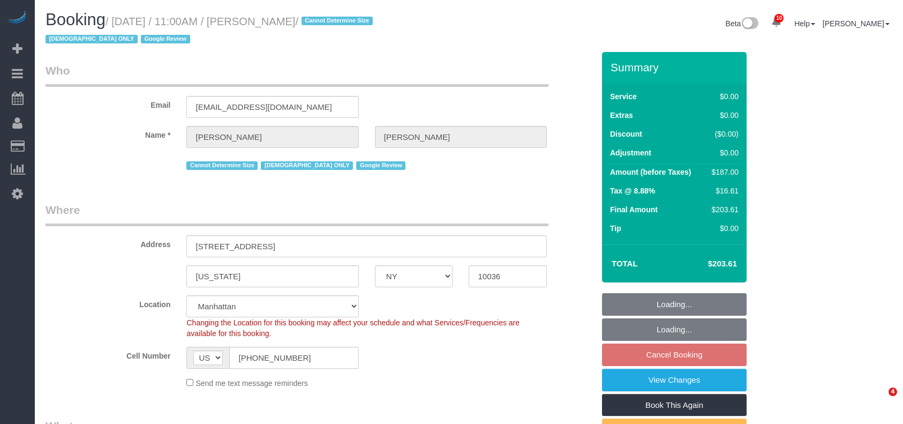
select select "number:73"
select select "number:15"
select select "number:6"
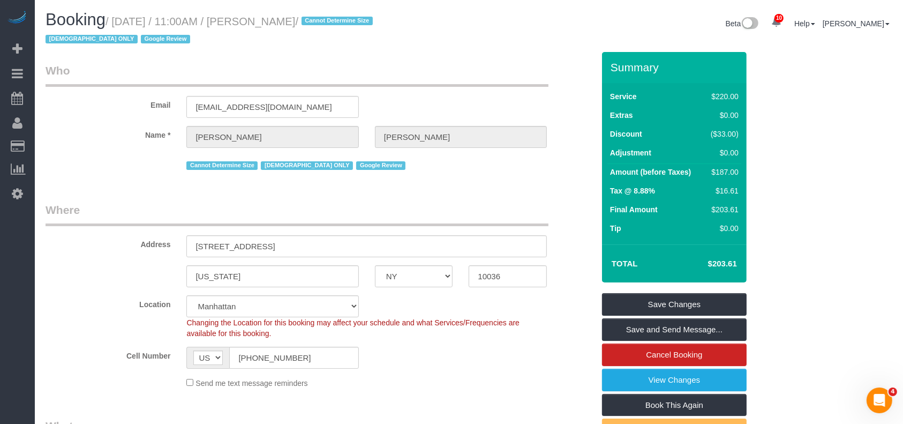
drag, startPoint x: 112, startPoint y: 21, endPoint x: 321, endPoint y: 19, distance: 208.9
click at [323, 19] on small "/ August 20, 2025 / 11:00AM / Holly Spector / Cannot Determine Size Female ONLY…" at bounding box center [211, 31] width 331 height 30
copy small "August 20, 2025 / 11:00AM / Holly Spector /"
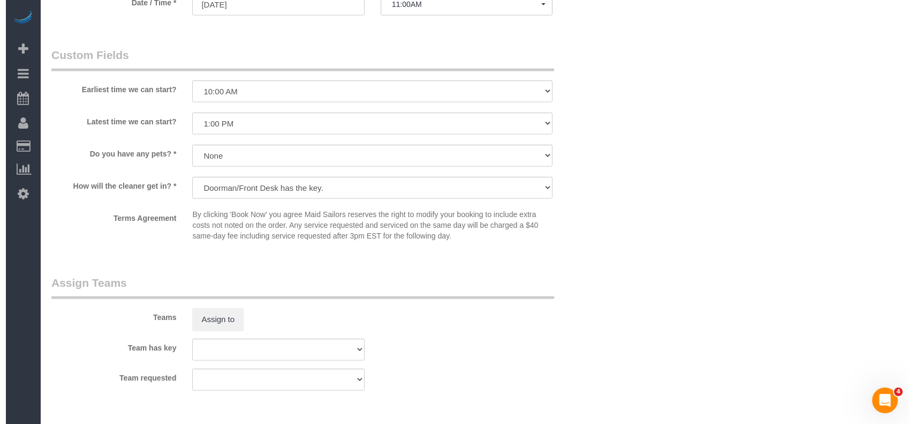
scroll to position [1286, 0]
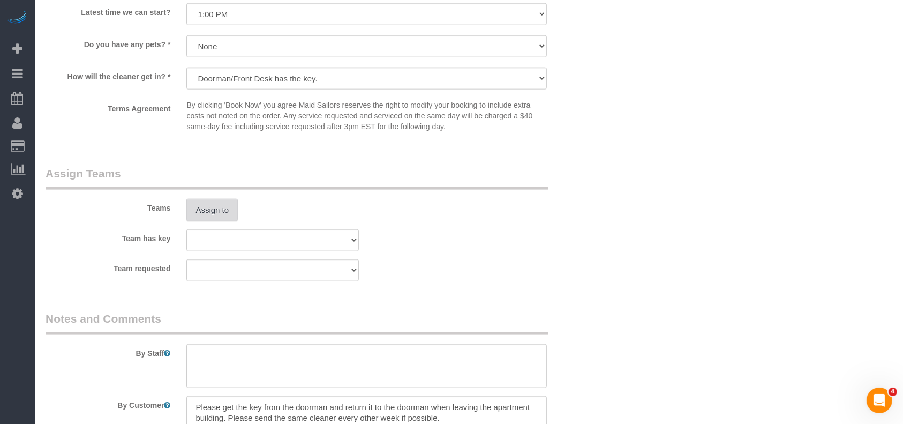
click at [222, 204] on button "Assign to" at bounding box center [211, 210] width 51 height 22
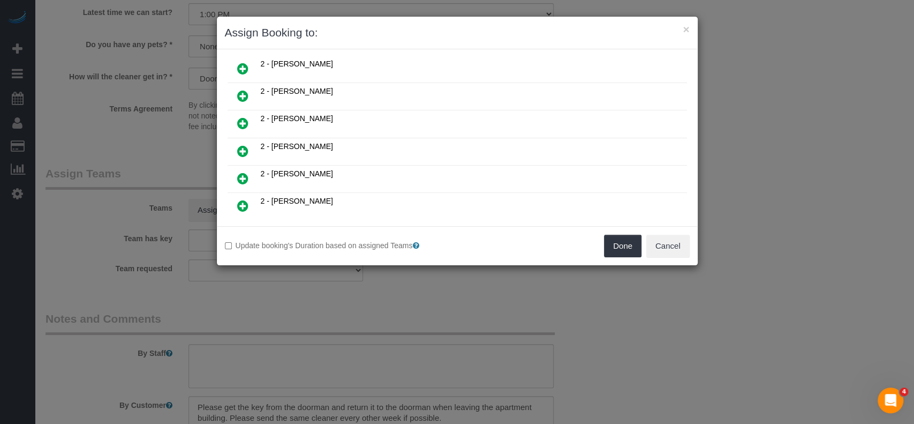
scroll to position [714, 0]
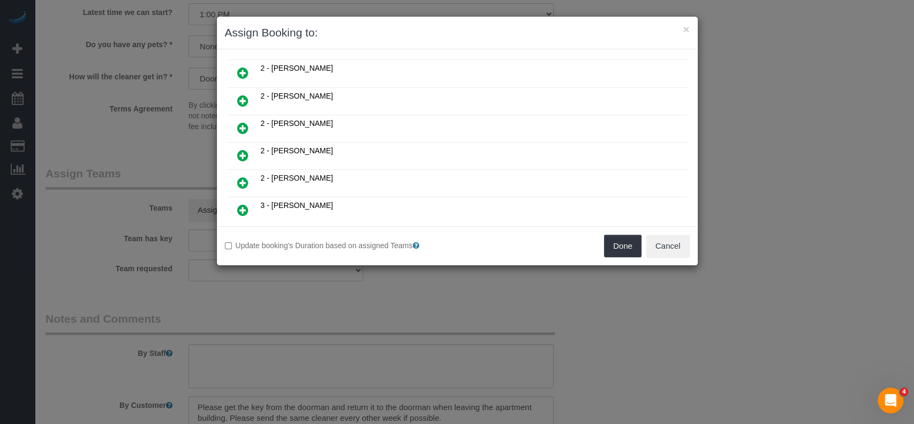
click at [240, 204] on icon at bounding box center [242, 210] width 11 height 13
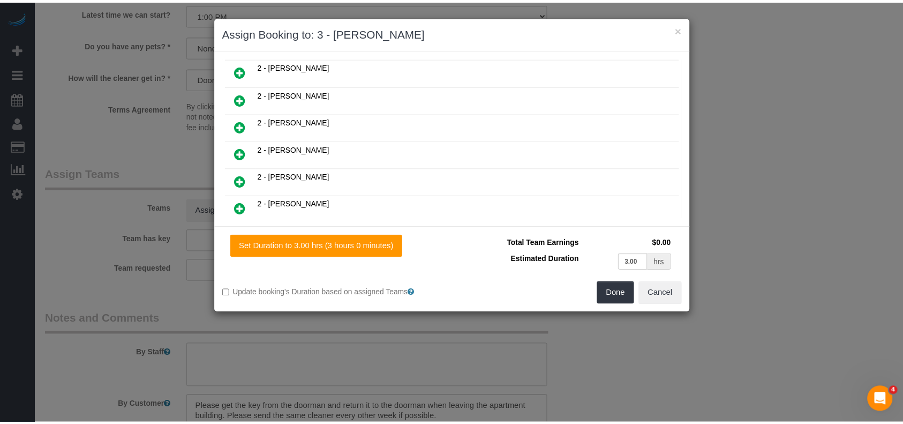
scroll to position [739, 0]
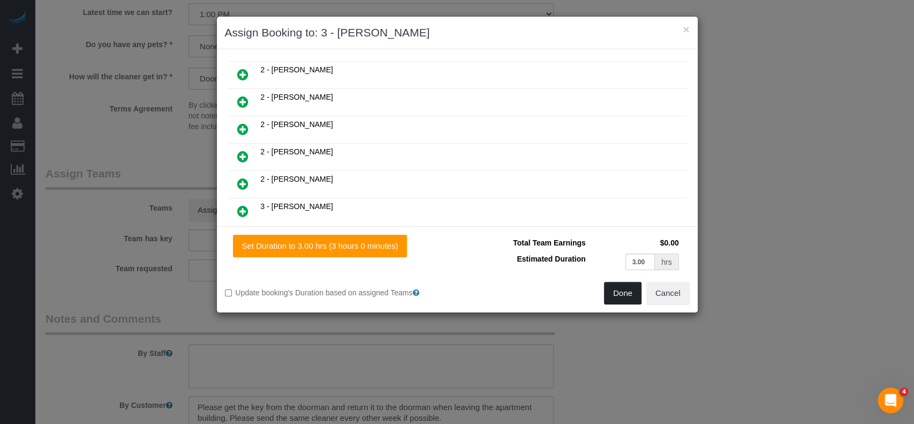
click at [623, 289] on button "Done" at bounding box center [622, 293] width 37 height 22
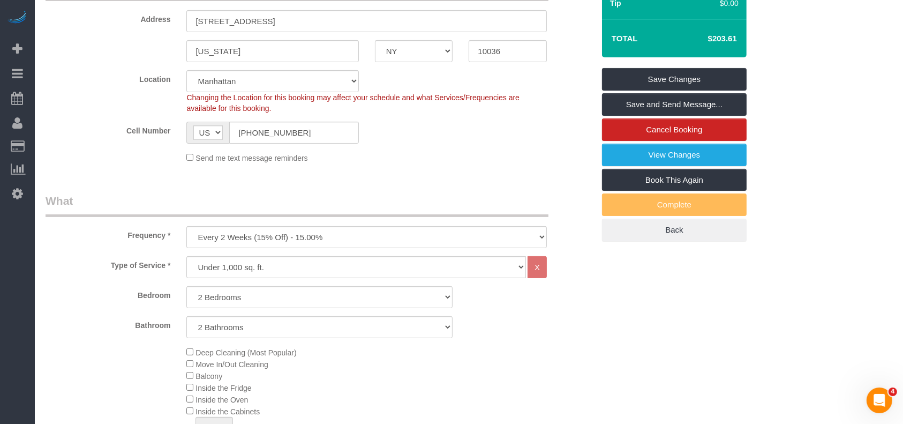
scroll to position [71, 0]
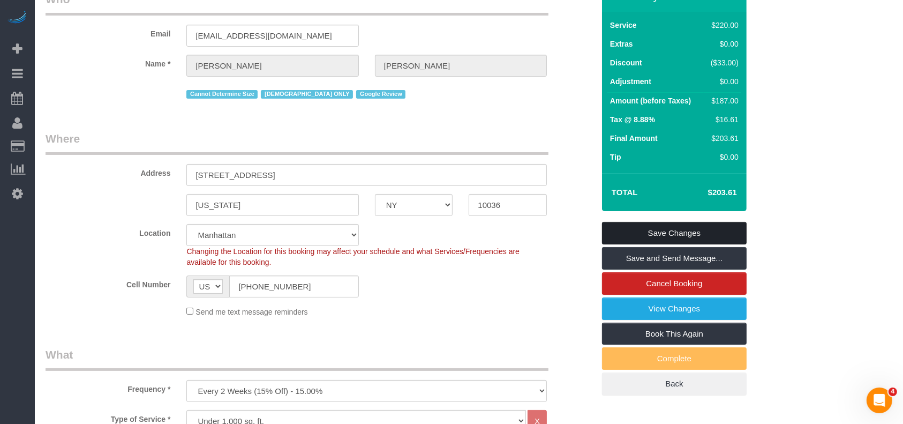
click at [684, 228] on link "Save Changes" at bounding box center [674, 233] width 145 height 22
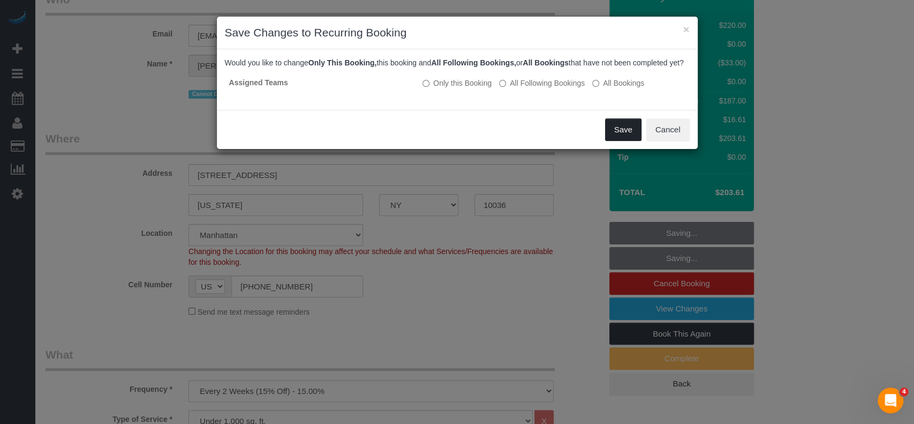
click at [625, 141] on button "Save" at bounding box center [623, 129] width 36 height 22
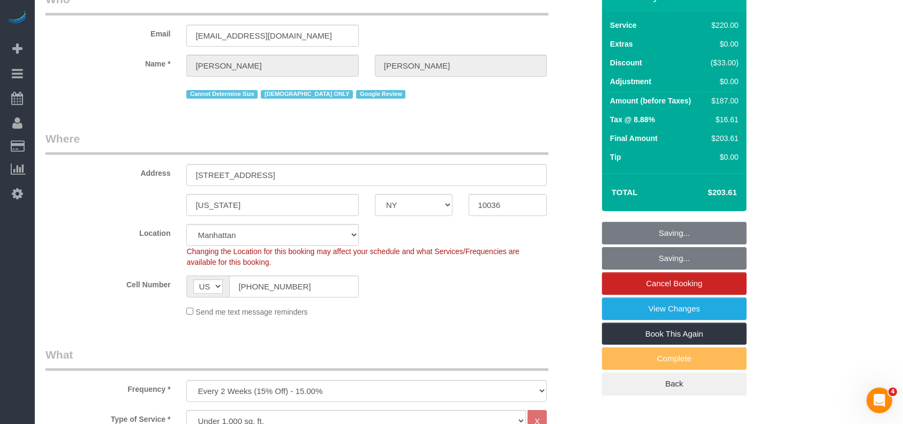
scroll to position [0, 0]
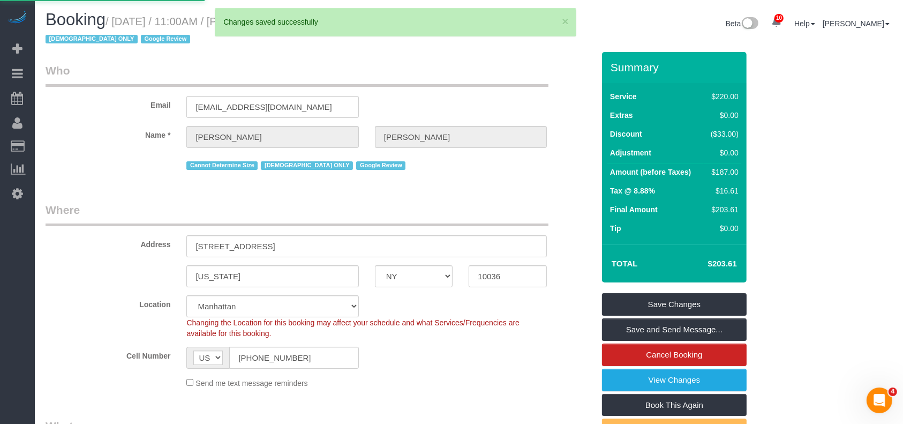
select select "**********"
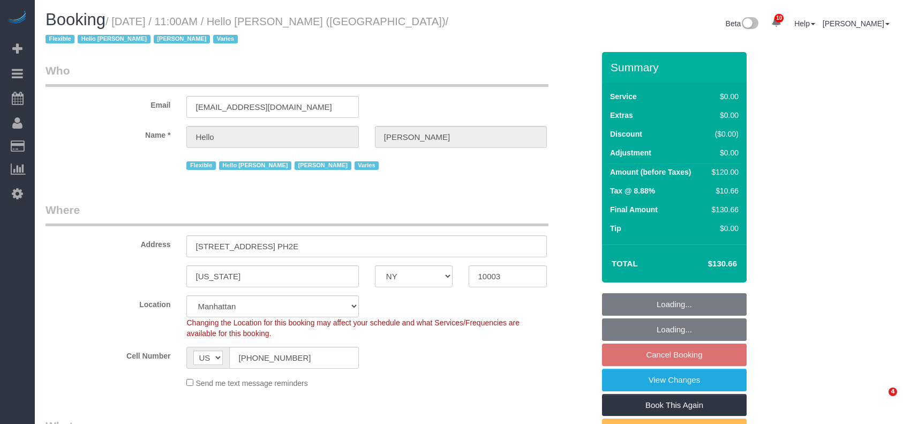
select select "NY"
select select "1"
select select "spot63"
select select "number:89"
select select "number:90"
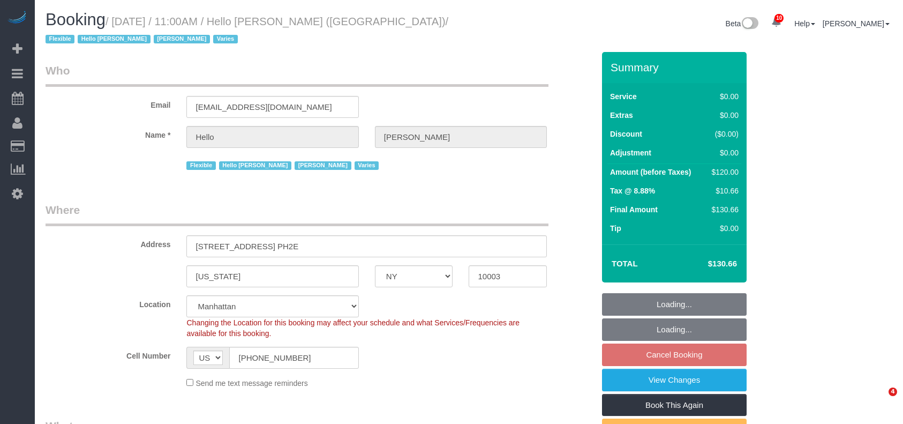
select select "number:15"
select select "number:6"
select select "number:21"
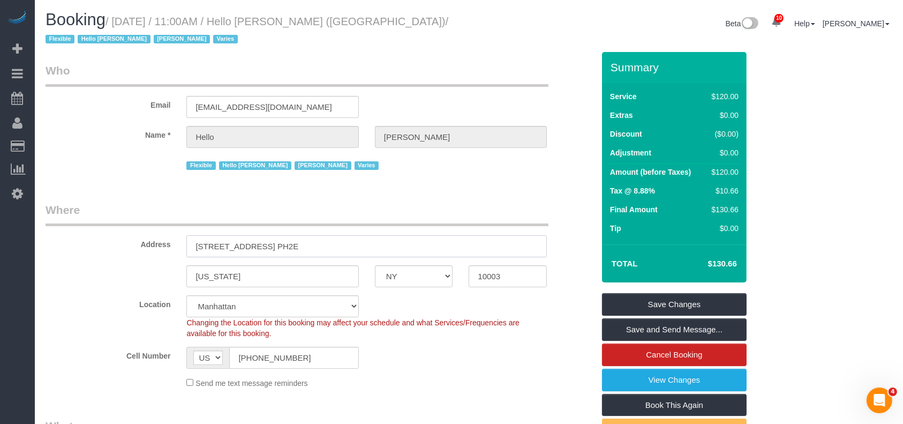
drag, startPoint x: 197, startPoint y: 246, endPoint x: 272, endPoint y: 237, distance: 75.1
click at [277, 242] on input "[STREET_ADDRESS] PH2E" at bounding box center [366, 246] width 361 height 22
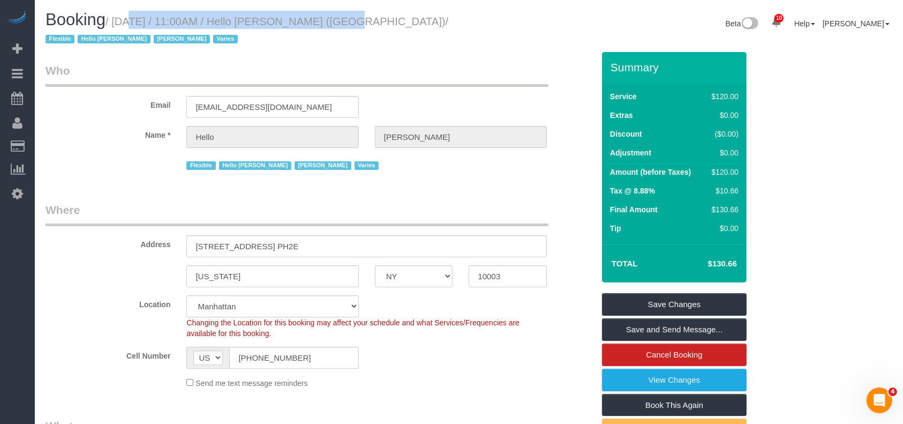
drag, startPoint x: 114, startPoint y: 19, endPoint x: 313, endPoint y: 20, distance: 198.7
click at [313, 20] on small "/ [DATE] / 11:00AM / Hello [PERSON_NAME] ([GEOGRAPHIC_DATA]) / Flexible Hello […" at bounding box center [247, 31] width 403 height 30
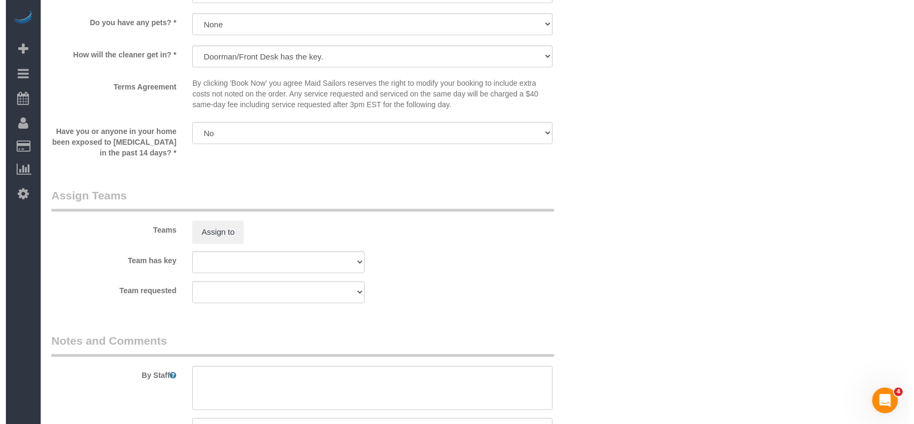
scroll to position [1357, 0]
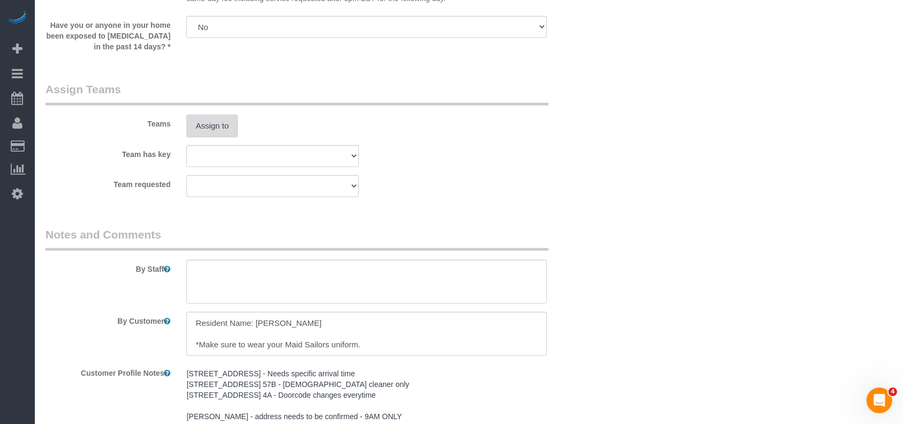
click at [214, 122] on button "Assign to" at bounding box center [211, 126] width 51 height 22
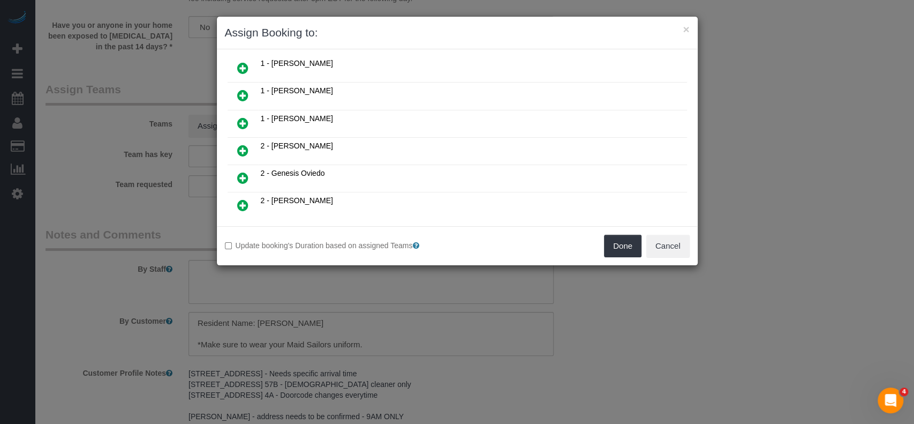
scroll to position [571, 0]
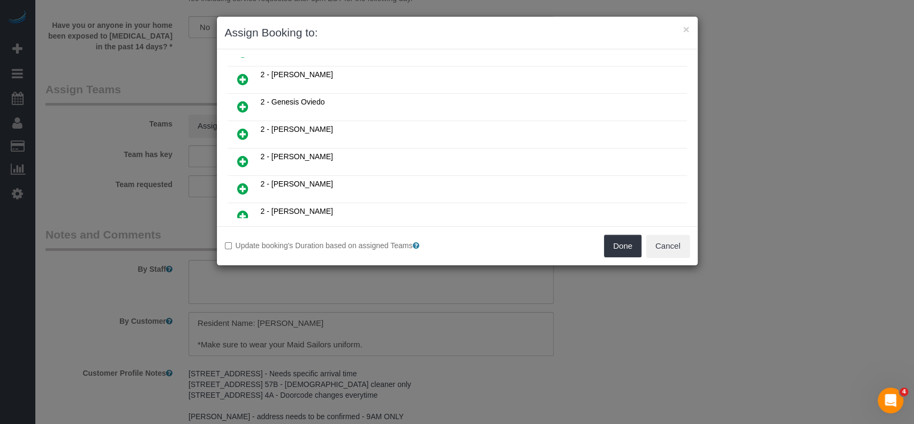
click at [243, 182] on icon at bounding box center [242, 188] width 11 height 13
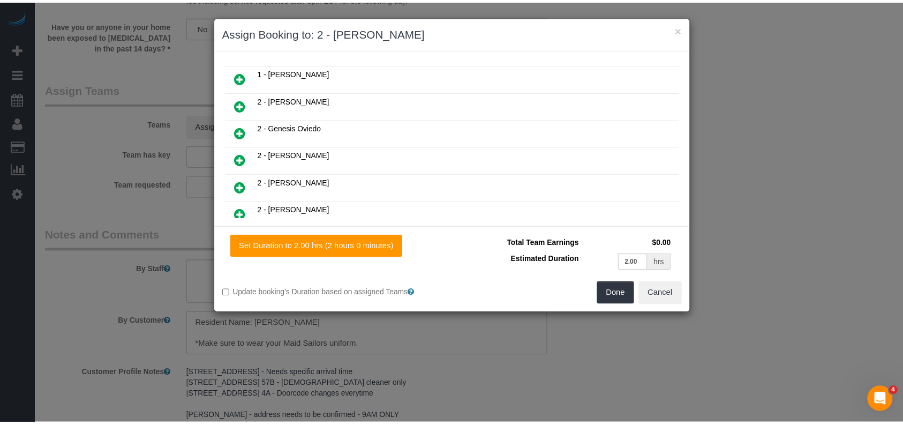
scroll to position [596, 0]
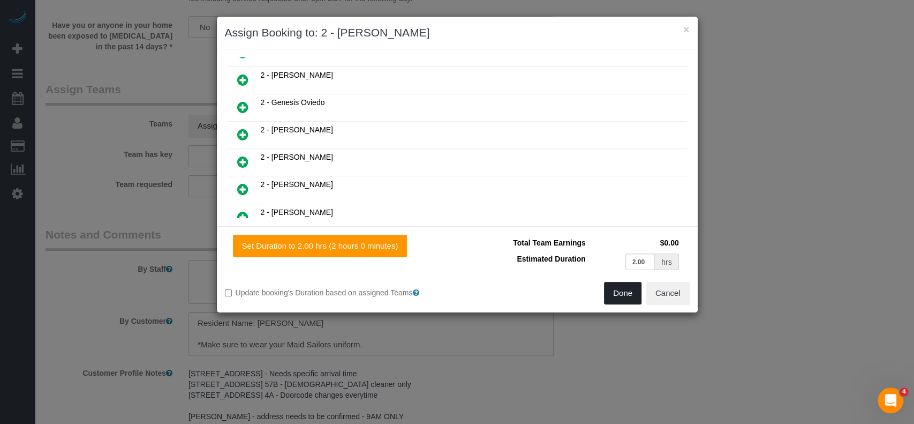
click at [609, 286] on button "Done" at bounding box center [622, 293] width 37 height 22
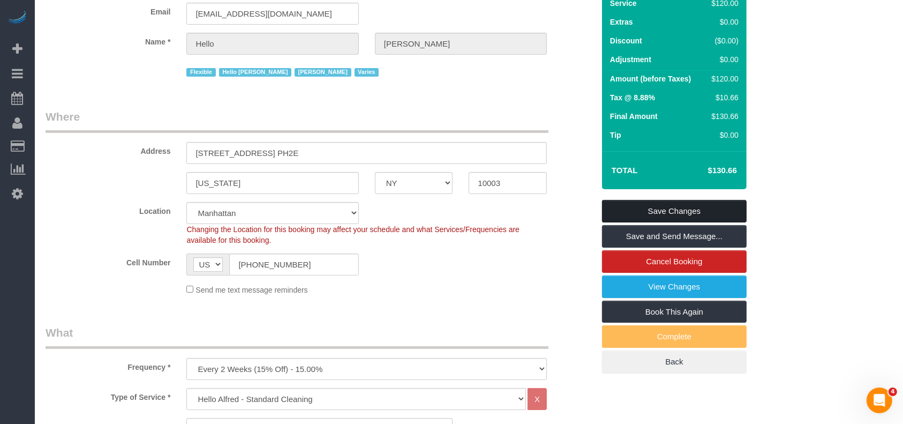
scroll to position [71, 0]
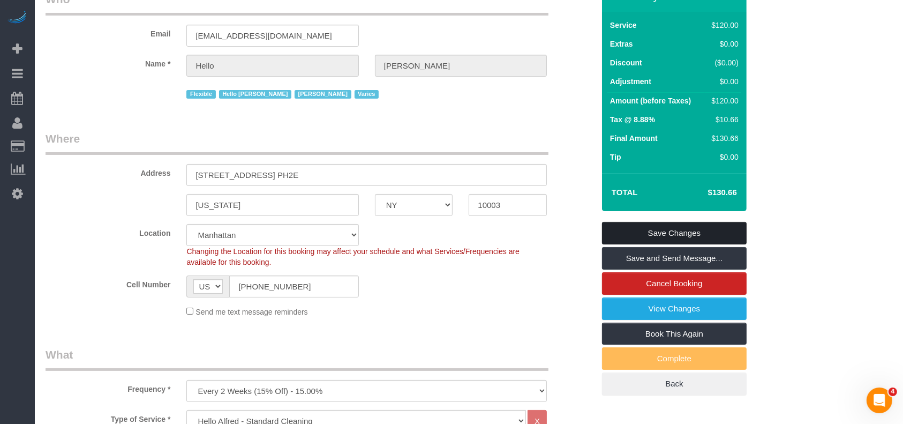
drag, startPoint x: 700, startPoint y: 232, endPoint x: 660, endPoint y: 224, distance: 41.1
click at [699, 231] on link "Save Changes" at bounding box center [674, 233] width 145 height 22
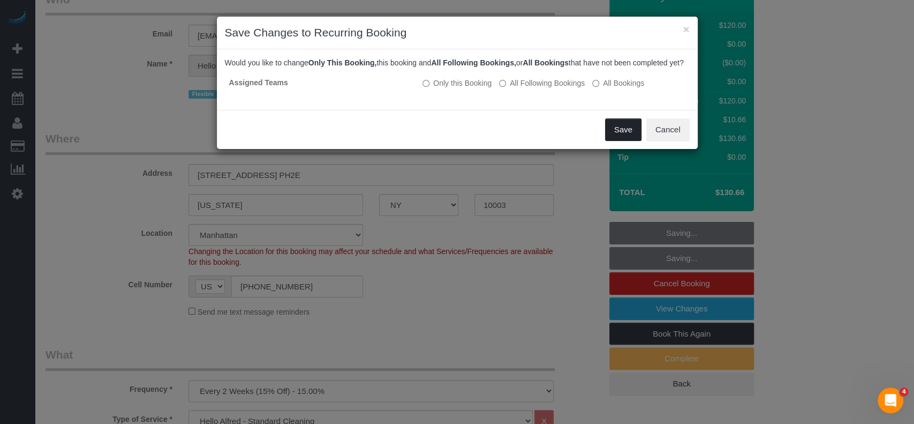
click at [621, 141] on button "Save" at bounding box center [623, 129] width 36 height 22
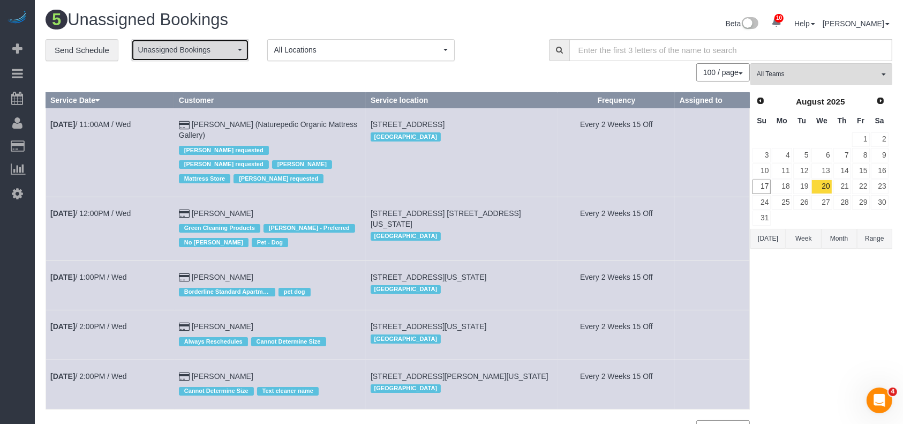
click at [234, 48] on span "Unassigned Bookings" at bounding box center [186, 49] width 97 height 11
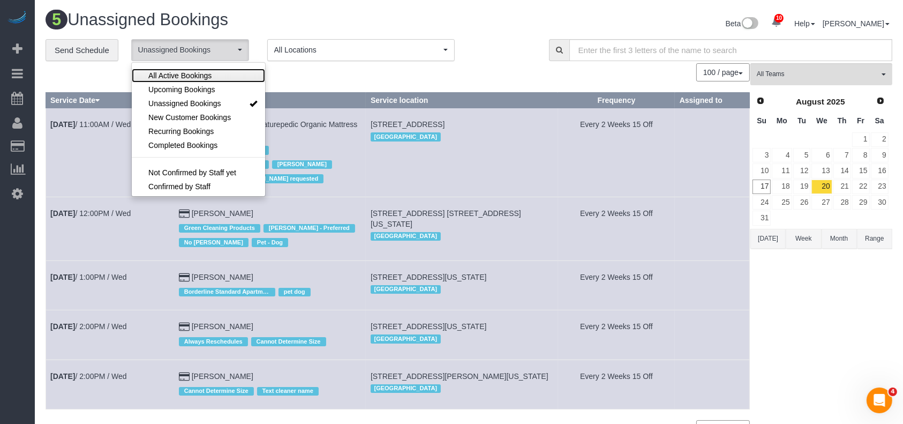
click at [204, 73] on span "All Active Bookings" at bounding box center [179, 75] width 63 height 11
select select "***"
drag, startPoint x: 331, startPoint y: 74, endPoint x: 305, endPoint y: 167, distance: 95.8
click at [332, 74] on div "100 / page 10 / page 20 / page 30 / page 40 / page 50 / page 100 / page" at bounding box center [398, 72] width 704 height 18
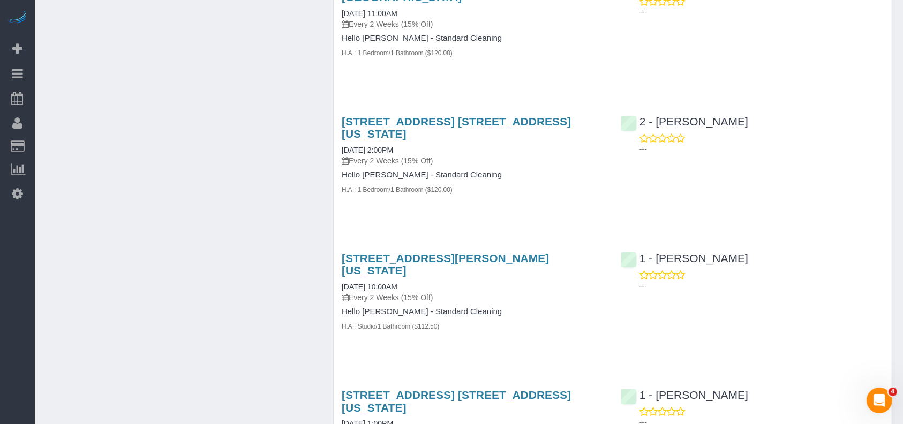
scroll to position [3073, 0]
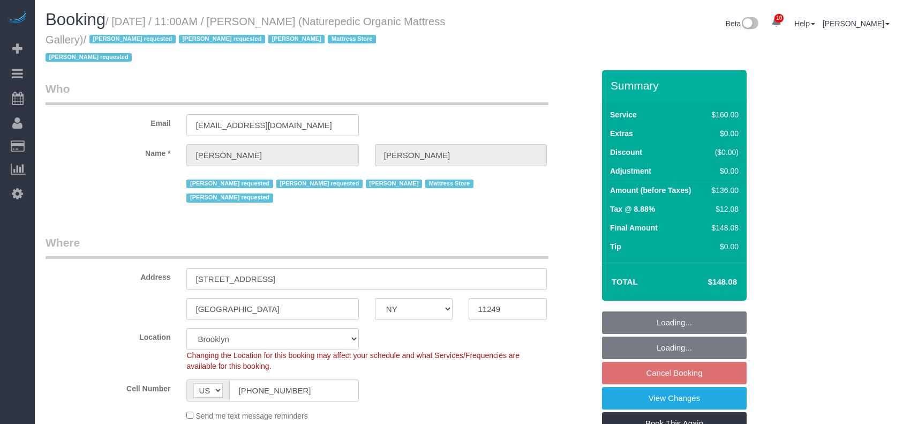
select select "NY"
select select "spot4"
select select "number:89"
select select "number:90"
select select "number:15"
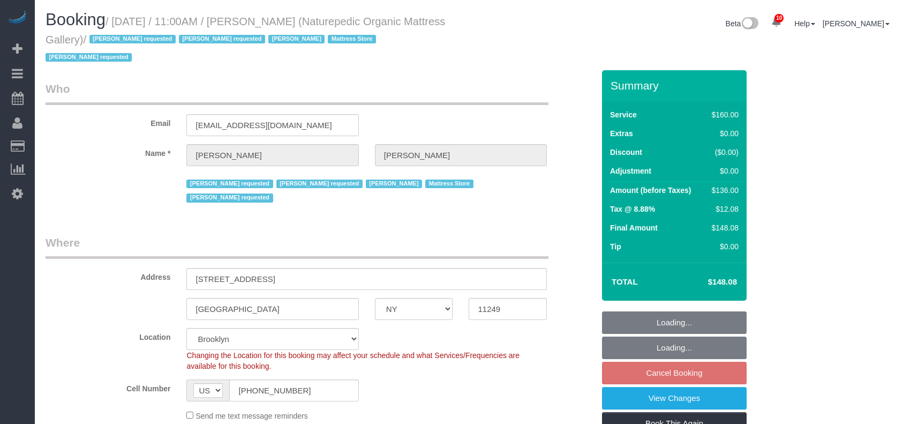
select select "number:5"
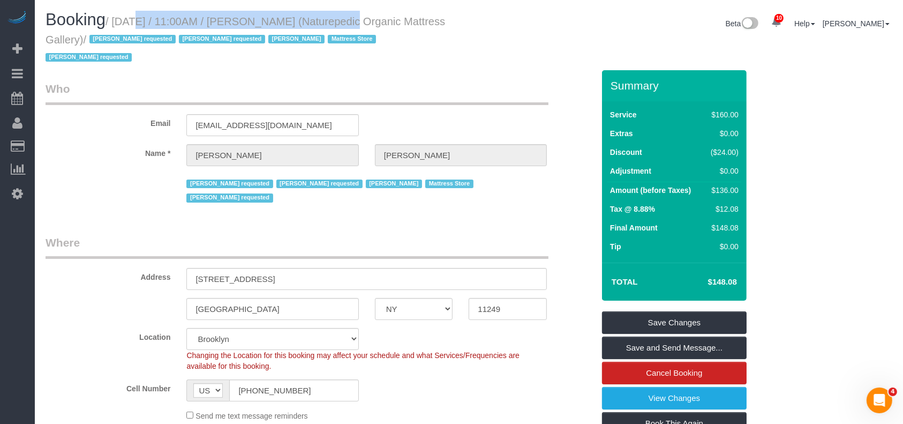
drag, startPoint x: 115, startPoint y: 19, endPoint x: 321, endPoint y: 23, distance: 206.8
click at [321, 23] on small "/ [DATE] / 11:00AM / [PERSON_NAME] (Naturepedic Organic Mattress Gallery) / [PE…" at bounding box center [246, 40] width 400 height 48
copy small "[DATE] / 11:00AM / [PERSON_NAME]"
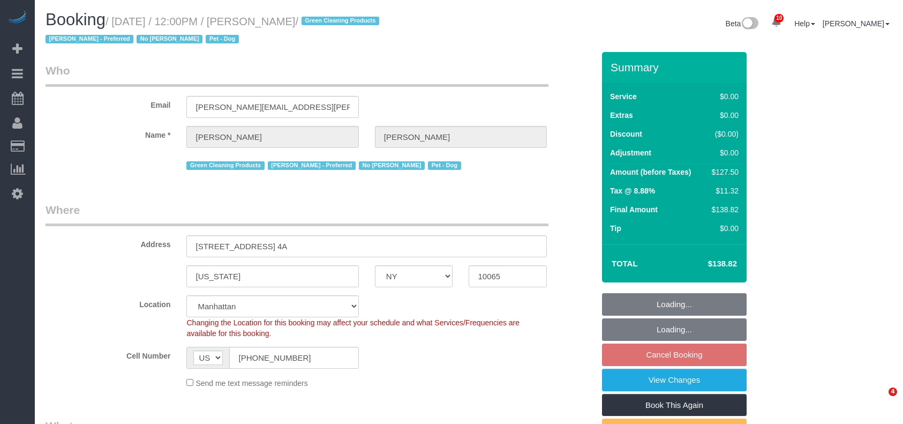
select select "NY"
select select "number:89"
select select "number:90"
select select "number:13"
select select "number:7"
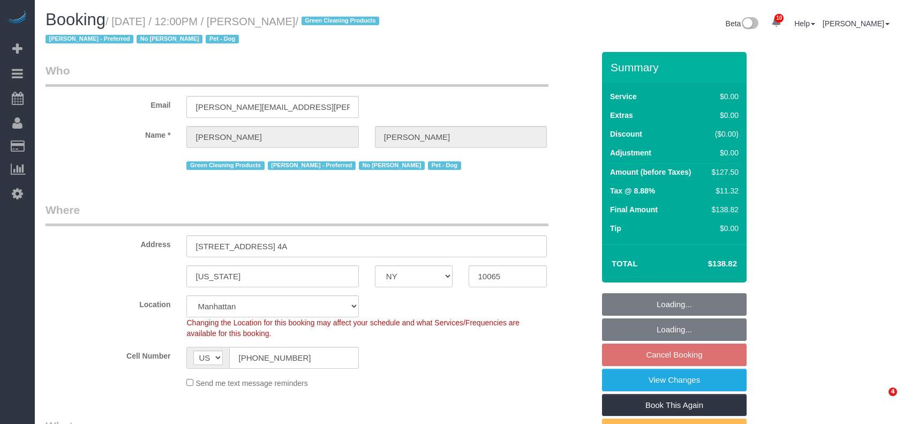
select select "spot64"
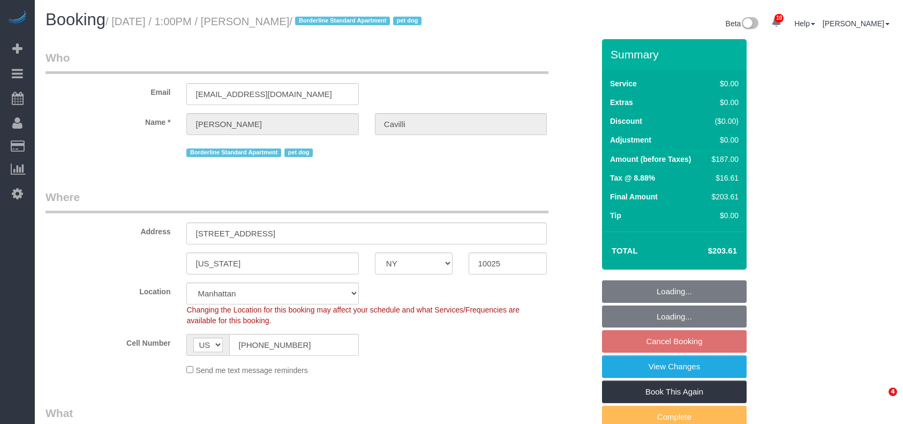
select select "NY"
select select "2"
select select "spot6"
select select "number:89"
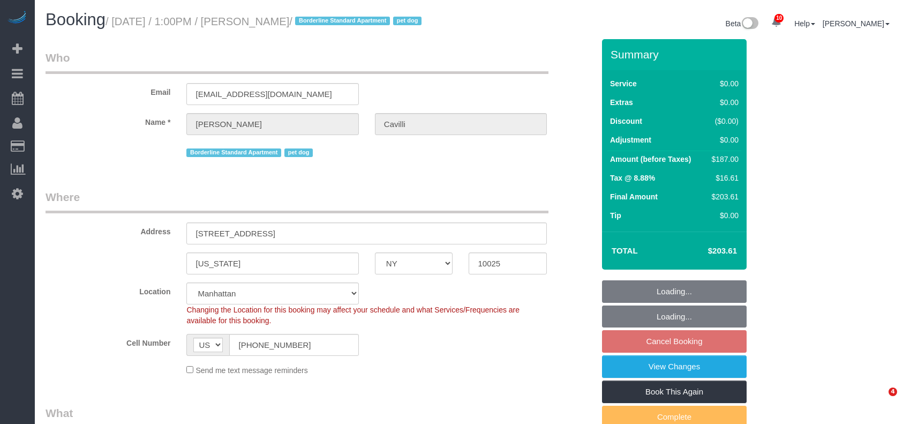
select select "number:90"
select select "number:13"
select select "number:5"
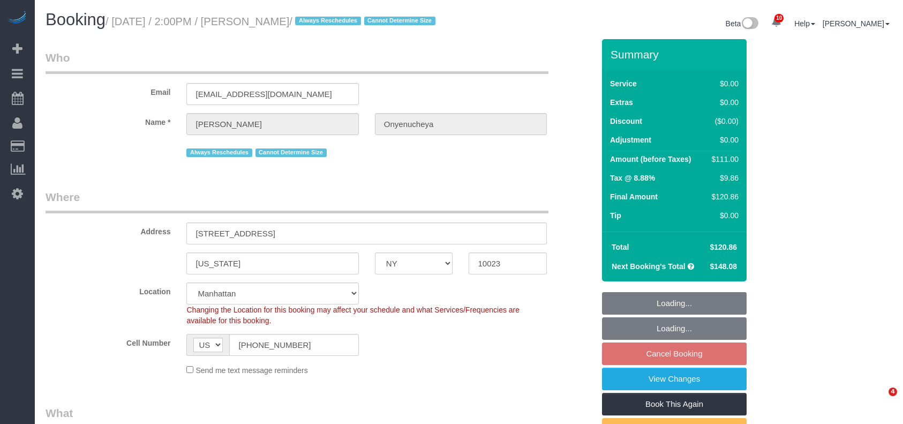
select select "NY"
select select "1"
select select "spot66"
select select "number:89"
select select "number:90"
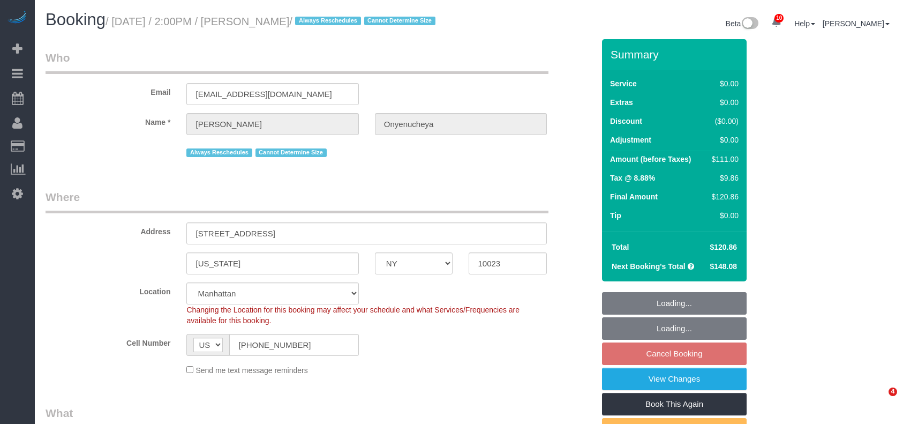
select select "number:15"
select select "number:5"
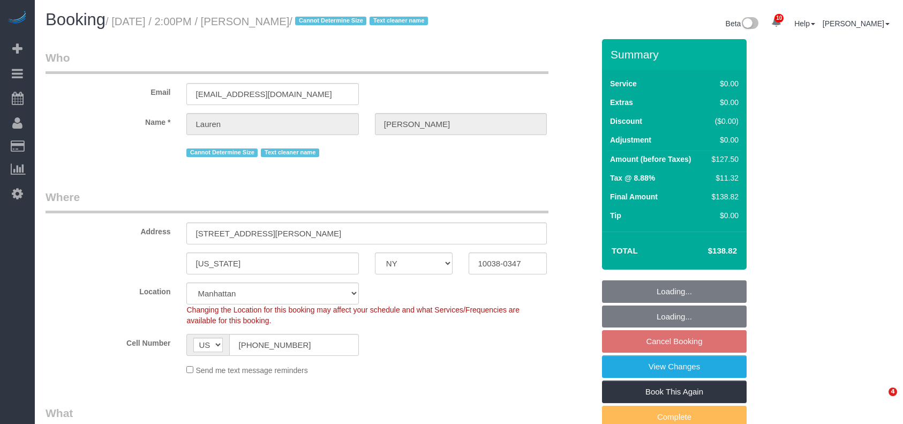
select select "NY"
select select "spot7"
select select "number:89"
select select "number:90"
select select "number:15"
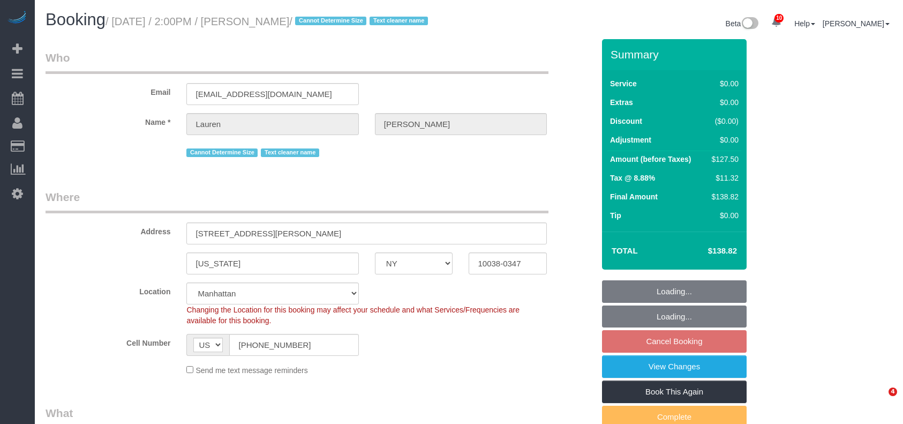
select select "number:5"
